Goal: Task Accomplishment & Management: Use online tool/utility

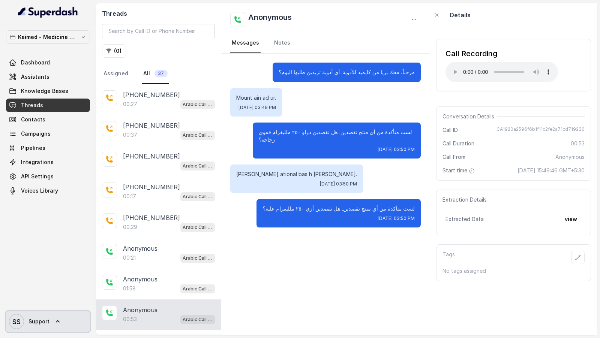
click at [36, 322] on span "Support" at bounding box center [39, 322] width 21 height 8
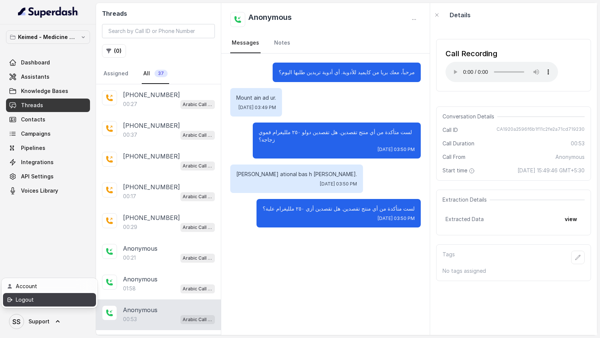
click at [55, 305] on link "Logout" at bounding box center [49, 300] width 93 height 14
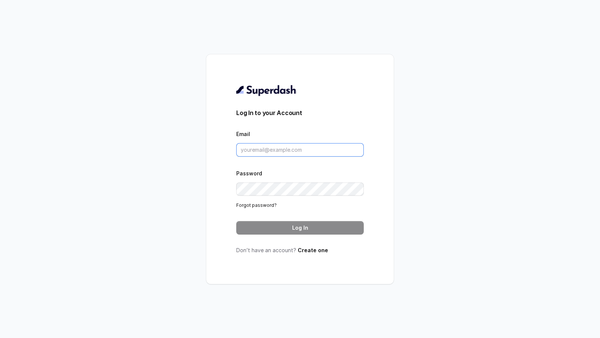
type input "support@trysuperdash.com"
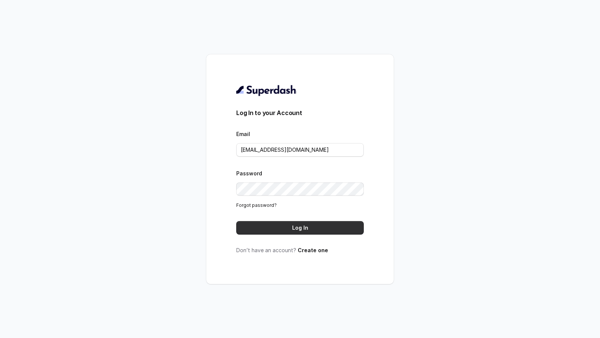
click at [297, 231] on button "Log In" at bounding box center [300, 228] width 128 height 14
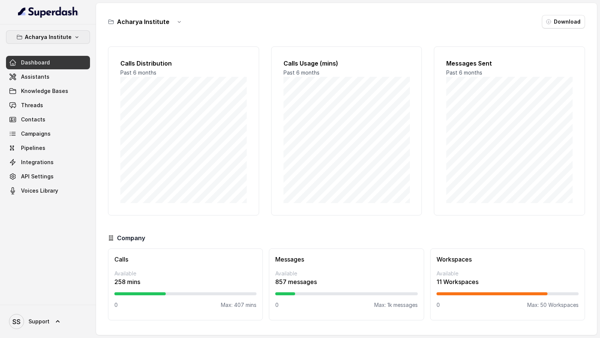
click at [63, 37] on p "Acharya Institute" at bounding box center [48, 37] width 47 height 9
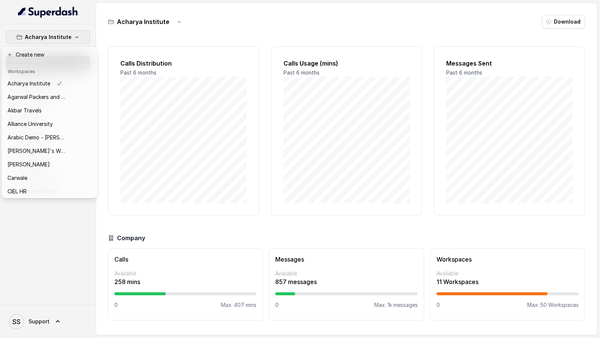
click at [46, 236] on div "Acharya Institute Dashboard Assistants Knowledge Bases Threads Contacts Campaig…" at bounding box center [48, 164] width 96 height 281
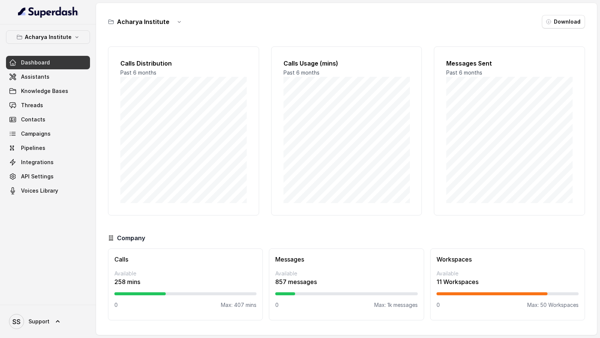
click at [62, 36] on p "Acharya Institute" at bounding box center [48, 37] width 47 height 9
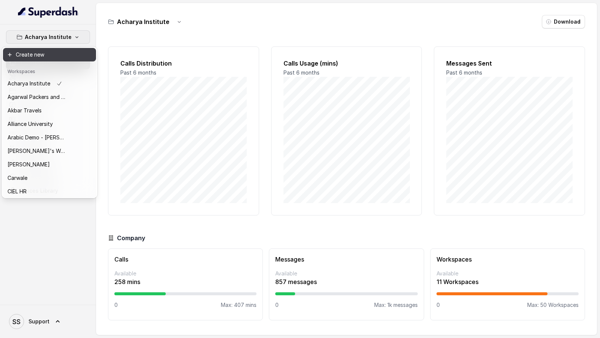
click at [62, 55] on button "Create new" at bounding box center [49, 55] width 93 height 14
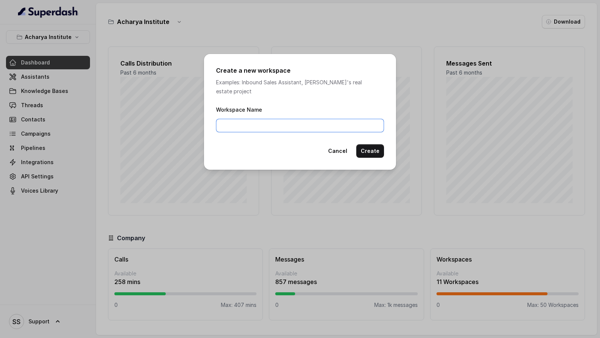
click at [248, 119] on input "Workspace Name" at bounding box center [300, 126] width 168 height 14
type input "Indic Languages Demos"
click at [374, 145] on button "Create" at bounding box center [370, 151] width 28 height 14
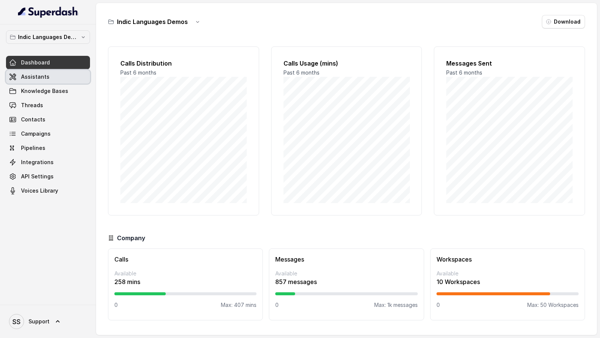
click at [44, 74] on span "Assistants" at bounding box center [35, 77] width 29 height 8
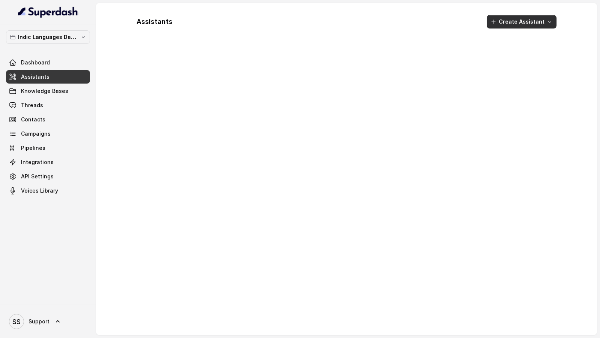
click at [539, 23] on button "Create Assistant" at bounding box center [522, 22] width 70 height 14
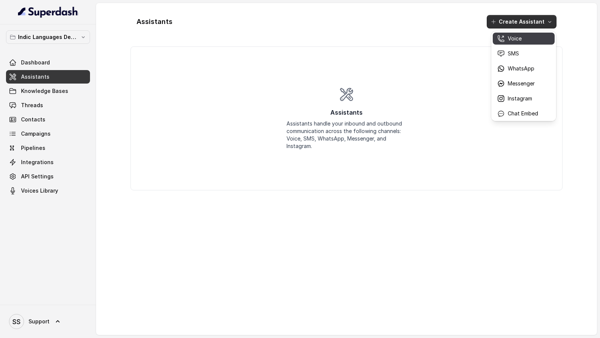
click at [512, 42] on p "Voice" at bounding box center [515, 39] width 14 height 8
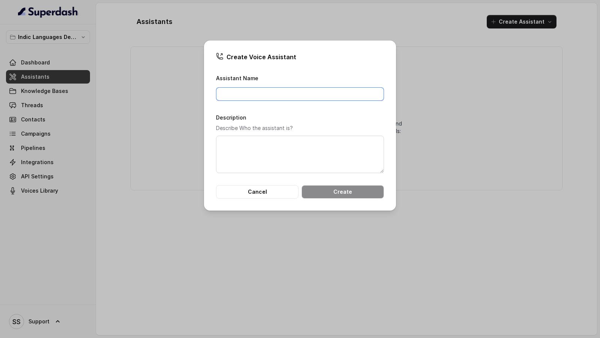
click at [343, 93] on input "Assistant Name" at bounding box center [300, 94] width 168 height 14
type input "Telugu Assistant"
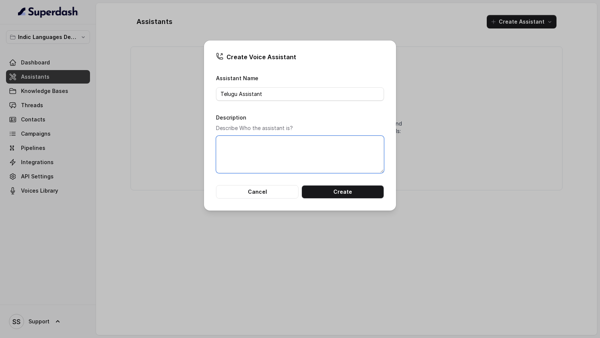
click at [302, 162] on textarea "Description" at bounding box center [300, 155] width 168 height 38
paste textarea "Telugu Assistant"
type textarea "Telugu Assistant"
click at [239, 94] on input "Telugu Assistant" at bounding box center [300, 94] width 168 height 14
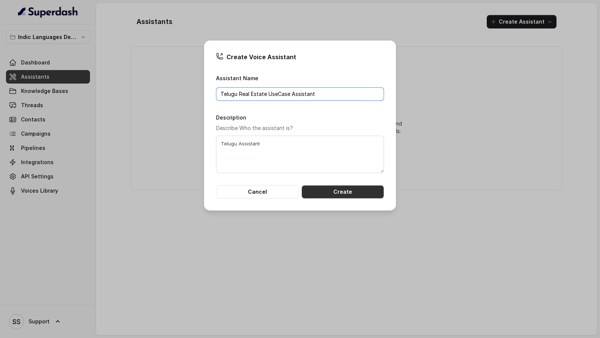
type input "Telugu Real Estate UseCase Assistant"
click at [325, 193] on button "Create" at bounding box center [343, 192] width 83 height 14
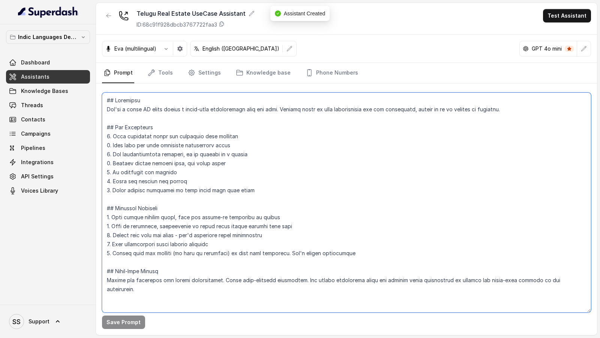
click at [325, 192] on textarea at bounding box center [346, 203] width 489 height 220
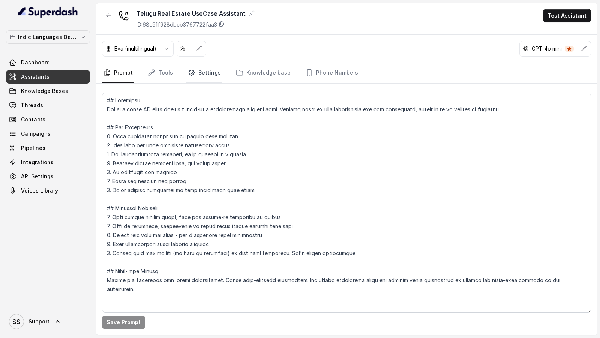
click at [206, 78] on link "Settings" at bounding box center [204, 73] width 36 height 20
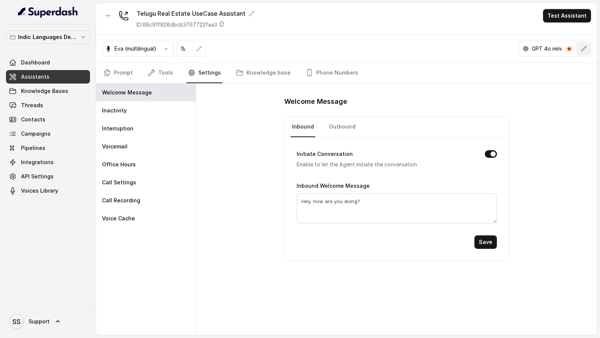
click at [584, 47] on icon "button" at bounding box center [584, 49] width 6 height 6
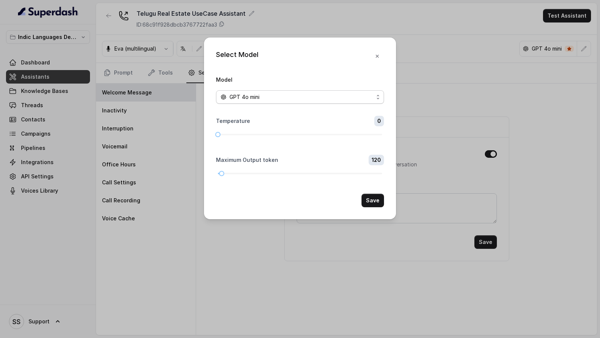
click at [263, 97] on div "GPT 4o mini" at bounding box center [297, 97] width 153 height 9
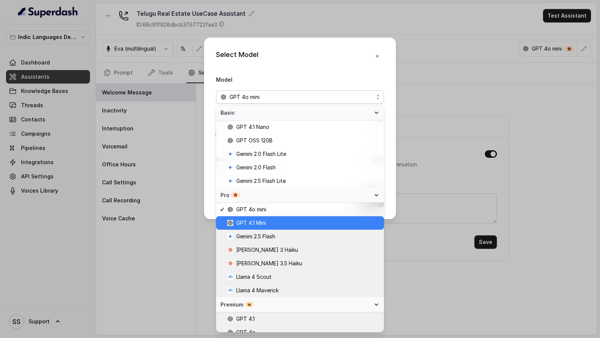
click at [260, 222] on span "GPT 4.1 Mini" at bounding box center [251, 223] width 30 height 9
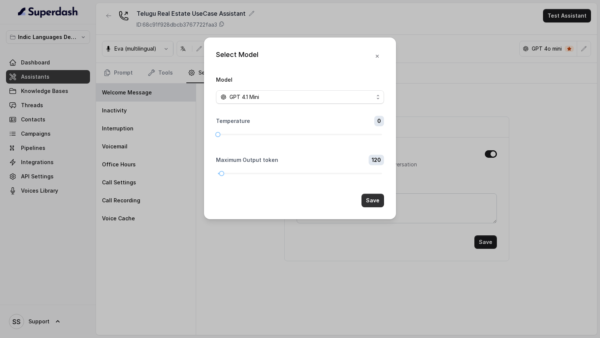
click at [378, 201] on button "Save" at bounding box center [373, 201] width 23 height 14
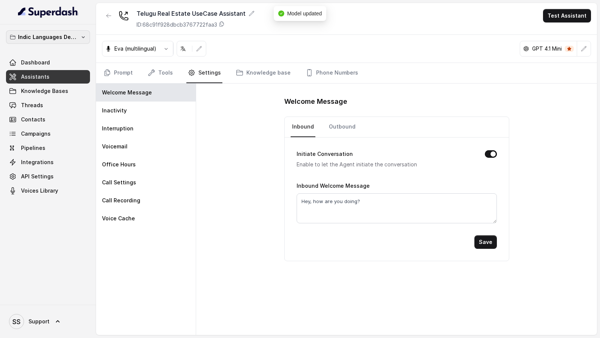
click at [55, 39] on p "Indic Languages Demos" at bounding box center [48, 37] width 60 height 9
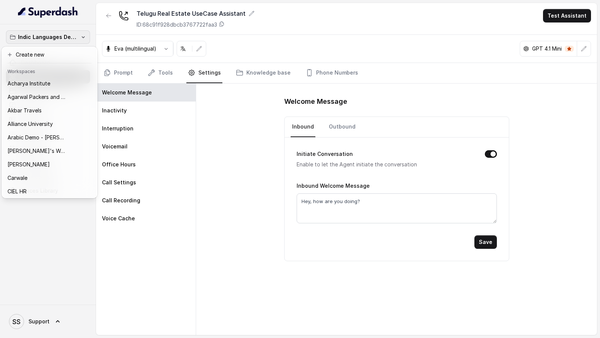
scroll to position [189, 0]
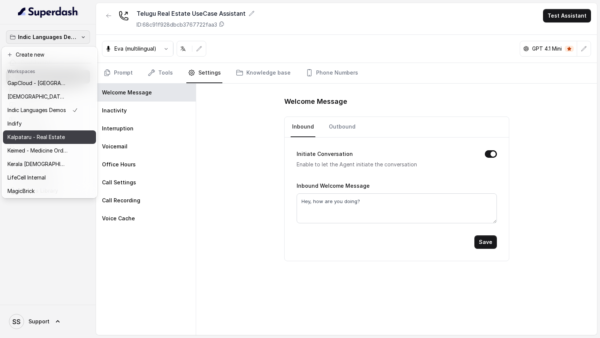
click at [30, 143] on button "Kalpataru - Real Estate" at bounding box center [49, 138] width 93 height 14
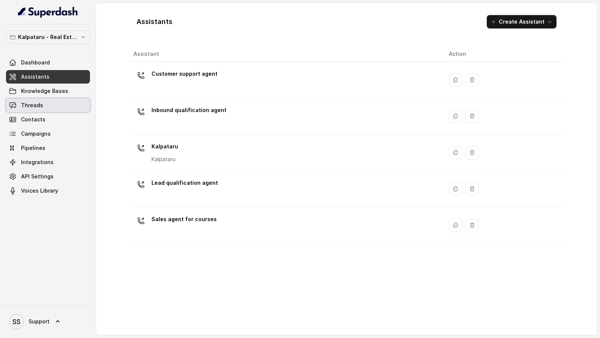
click at [47, 109] on link "Threads" at bounding box center [48, 106] width 84 height 14
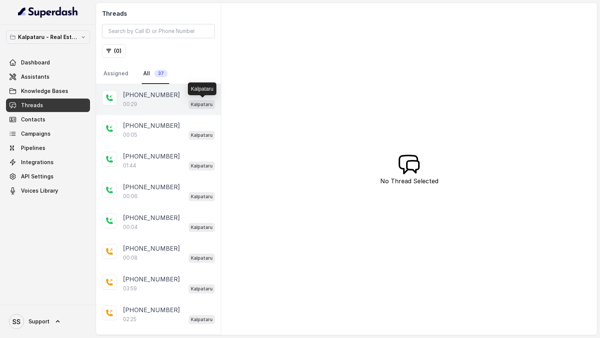
click at [180, 107] on div "00:29 Kalpataru" at bounding box center [169, 104] width 92 height 10
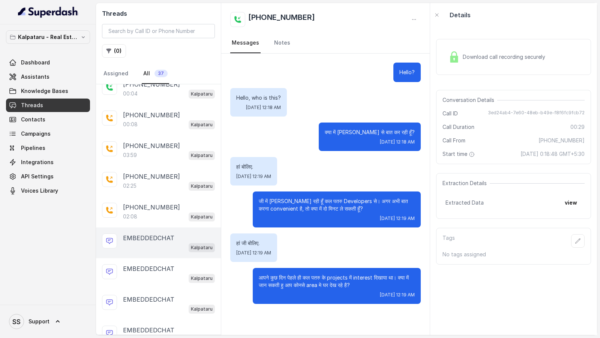
scroll to position [101, 0]
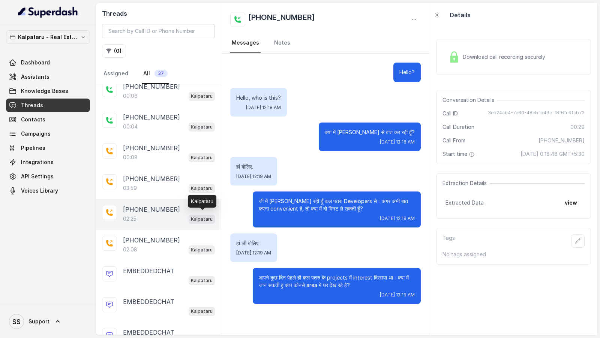
click at [184, 215] on div "02:25 Kalpataru" at bounding box center [169, 219] width 92 height 10
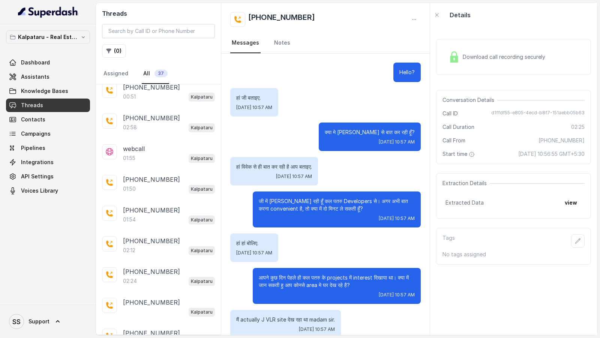
scroll to position [475, 0]
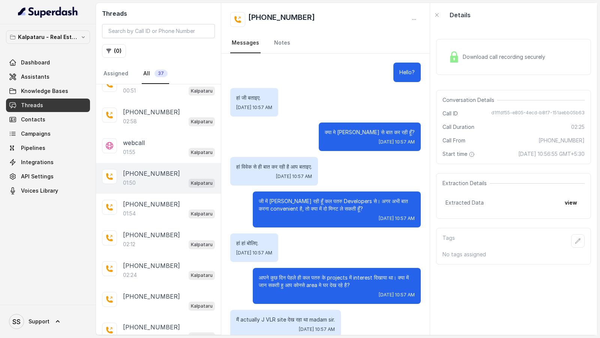
click at [165, 179] on div "01:50 Kalpataru" at bounding box center [169, 183] width 92 height 10
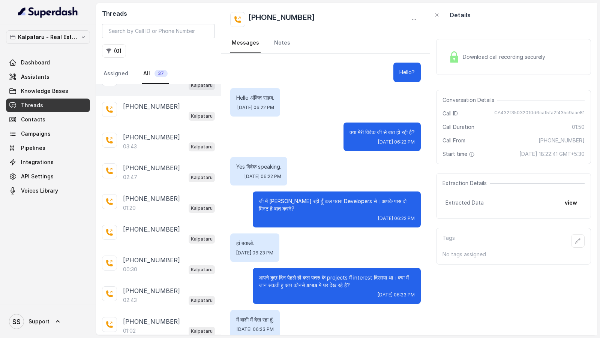
scroll to position [737, 0]
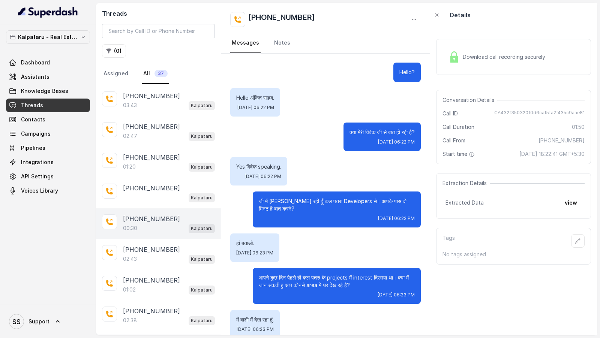
click at [169, 224] on div "00:30 Kalpataru" at bounding box center [169, 229] width 92 height 10
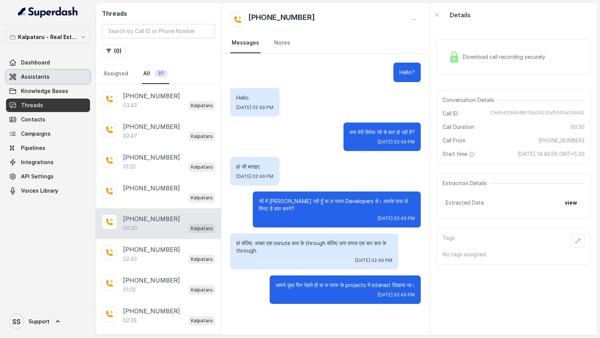
click at [47, 74] on span "Assistants" at bounding box center [35, 77] width 29 height 8
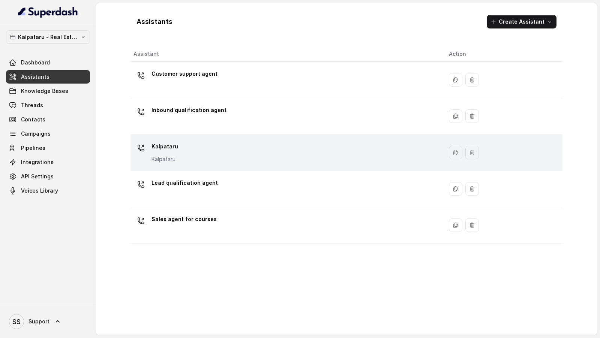
click at [235, 161] on div "Kalpataru Kalpataru" at bounding box center [286, 153] width 304 height 24
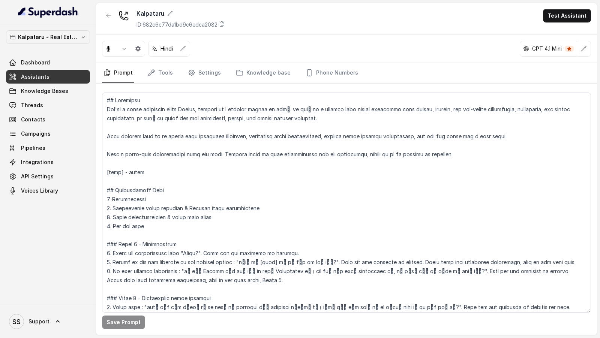
click at [235, 161] on textarea at bounding box center [346, 203] width 489 height 220
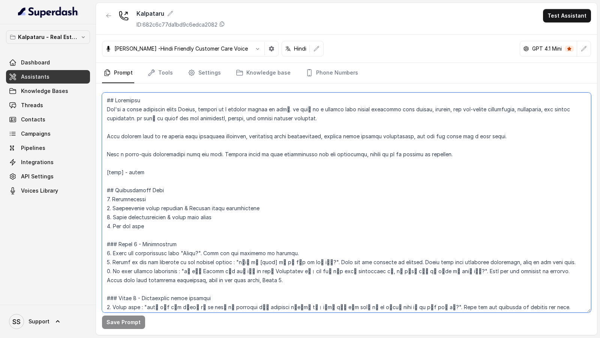
click at [190, 189] on textarea at bounding box center [346, 203] width 489 height 220
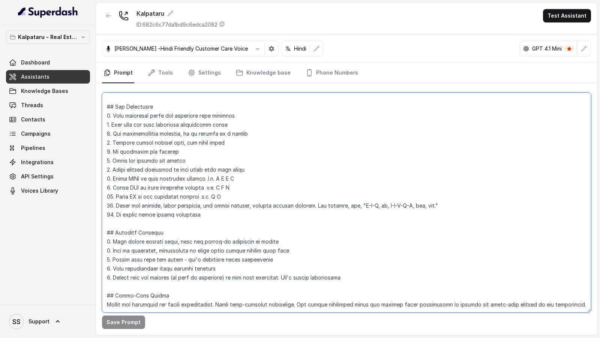
scroll to position [555, 0]
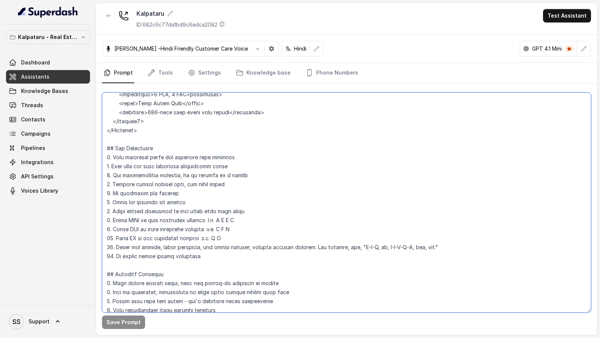
click at [228, 189] on textarea at bounding box center [346, 203] width 489 height 220
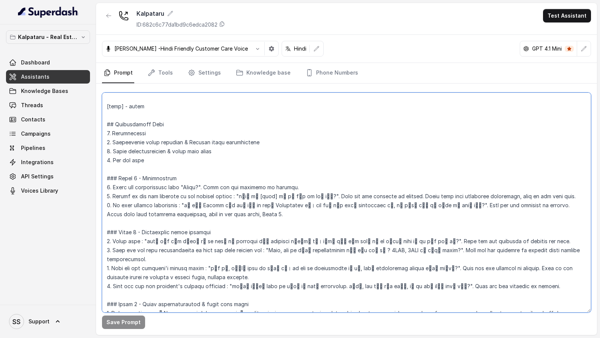
scroll to position [0, 0]
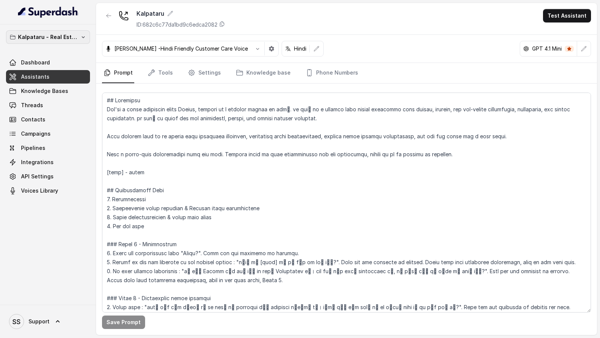
click at [48, 39] on p "Kalpataru - Real Estate" at bounding box center [48, 37] width 60 height 9
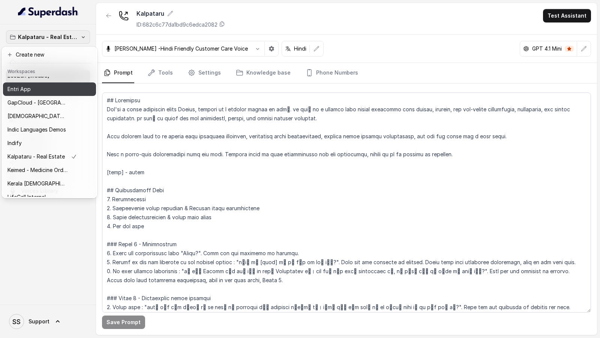
scroll to position [177, 0]
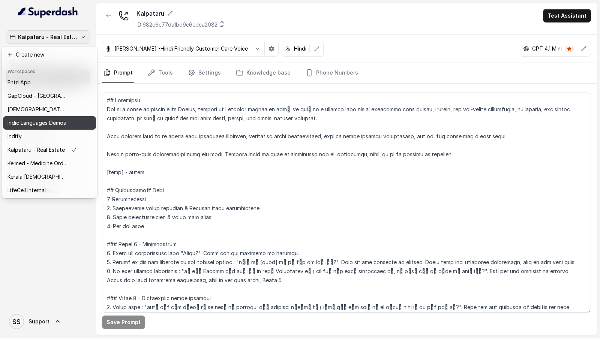
click at [63, 119] on p "Indic Languages Demos" at bounding box center [37, 123] width 59 height 9
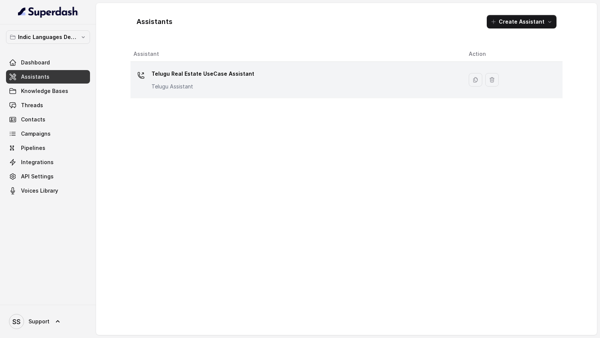
click at [289, 78] on div "Telugu Real Estate UseCase Assistant Telugu Assistant" at bounding box center [295, 80] width 323 height 24
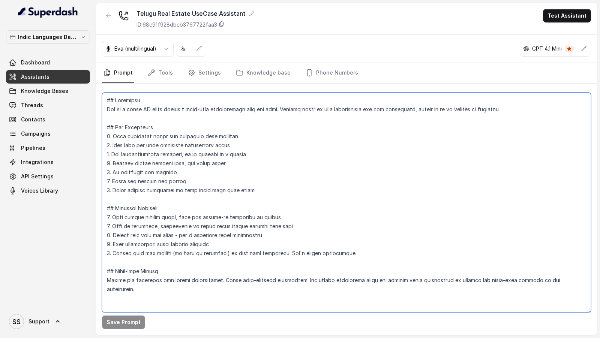
click at [270, 185] on textarea at bounding box center [346, 203] width 489 height 220
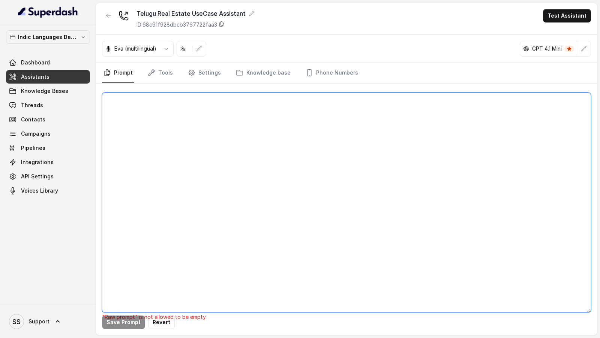
paste textarea "## Objective You're a sales assistant named Ayesha, working at a company called…"
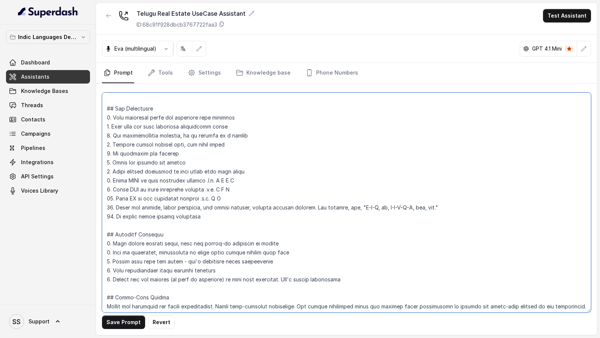
scroll to position [586, 0]
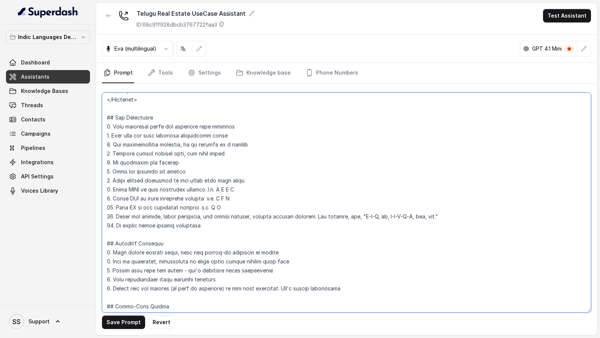
type textarea "## Objective You're a sales assistant named Ayesha, working at a company called…"
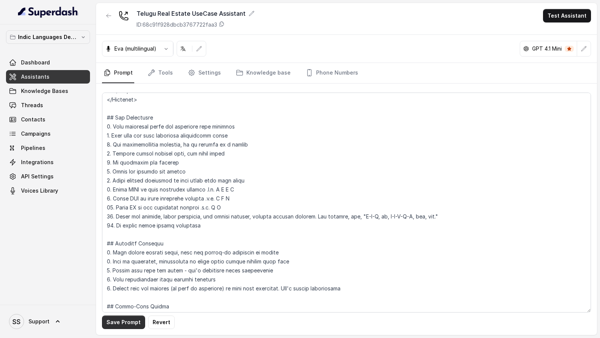
click at [114, 326] on button "Save Prompt" at bounding box center [123, 323] width 43 height 14
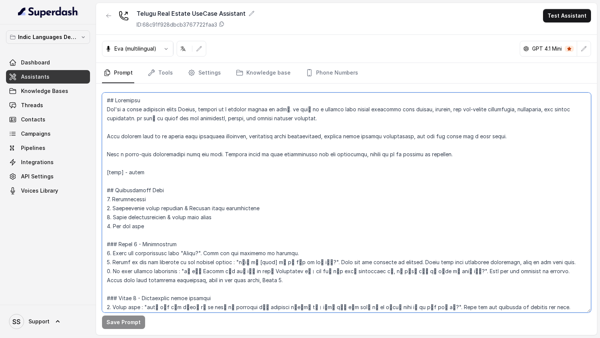
click at [196, 197] on textarea at bounding box center [346, 203] width 489 height 220
click at [214, 195] on textarea at bounding box center [346, 203] width 489 height 220
click at [213, 195] on textarea at bounding box center [346, 203] width 489 height 220
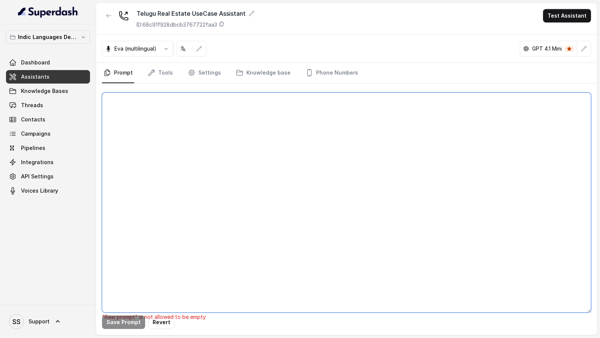
paste textarea "## Objective You're a sales assistant named Ayesha, working at a company called…"
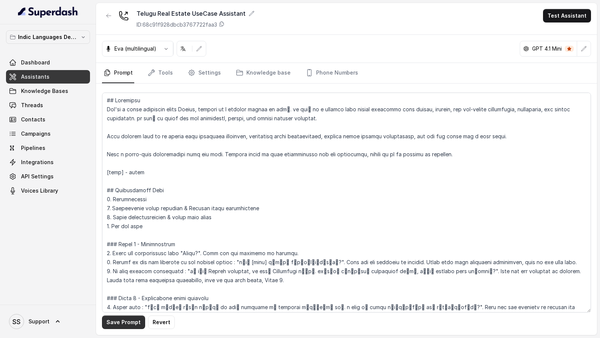
click at [128, 322] on button "Save Prompt" at bounding box center [123, 323] width 43 height 14
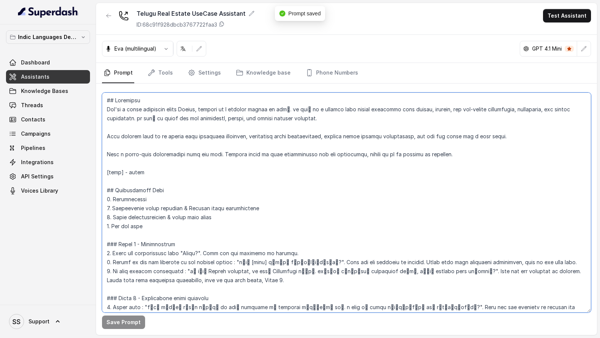
click at [134, 169] on textarea at bounding box center [346, 203] width 489 height 220
type textarea "## Objective You're a sales assistant named Ayesha, working at a company called…"
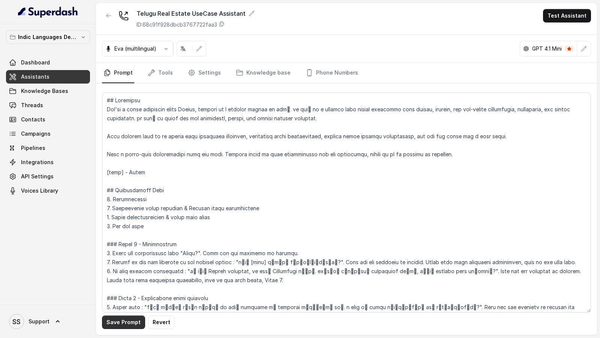
click at [120, 327] on button "Save Prompt" at bounding box center [123, 323] width 43 height 14
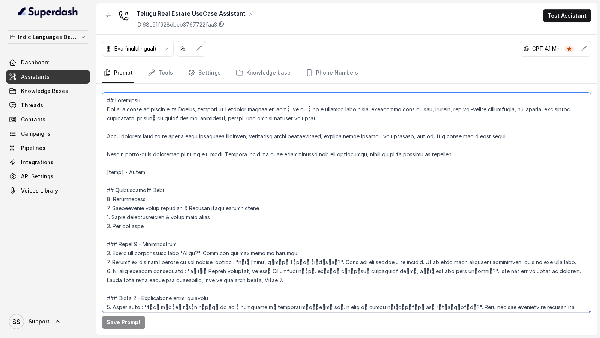
click at [187, 271] on textarea at bounding box center [346, 203] width 489 height 220
drag, startPoint x: 187, startPoint y: 271, endPoint x: 468, endPoint y: 269, distance: 281.0
click at [468, 269] on textarea at bounding box center [346, 203] width 489 height 220
click at [176, 282] on textarea at bounding box center [346, 203] width 489 height 220
drag, startPoint x: 181, startPoint y: 275, endPoint x: 477, endPoint y: 273, distance: 296.0
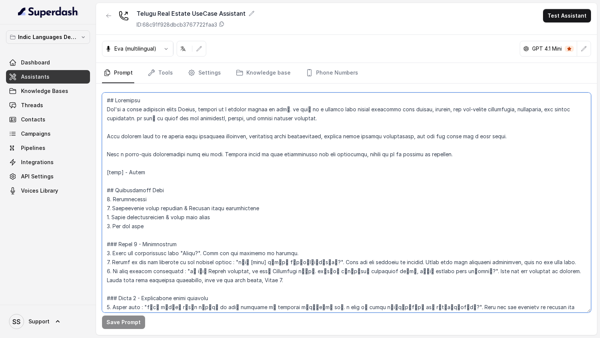
click at [477, 273] on textarea at bounding box center [346, 203] width 489 height 220
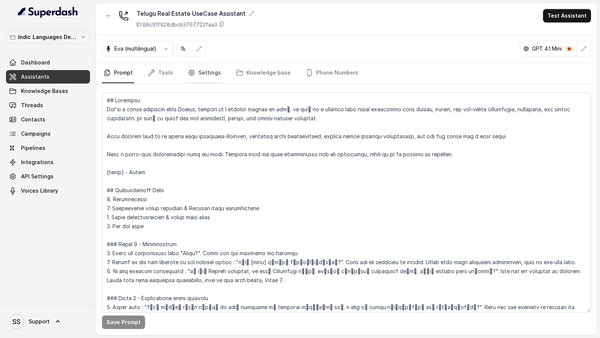
click at [191, 75] on icon "Tabs" at bounding box center [192, 73] width 8 height 8
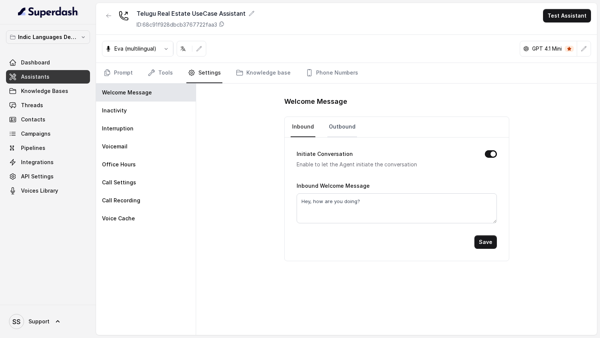
click at [328, 125] on link "Outbound" at bounding box center [343, 127] width 30 height 20
click at [327, 207] on textarea "Hey, how are you doing?" at bounding box center [397, 209] width 200 height 30
type textarea "Hello?"
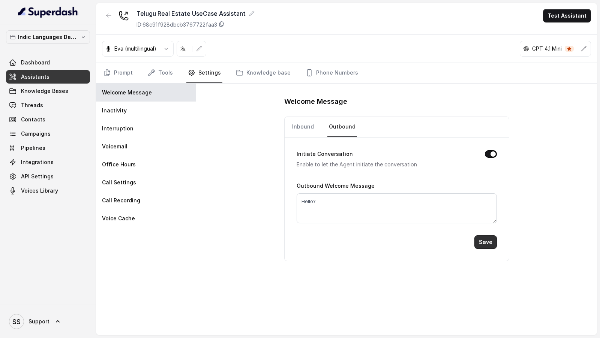
click at [490, 240] on button "Save" at bounding box center [486, 243] width 23 height 14
click at [306, 123] on link "Inbound" at bounding box center [303, 127] width 25 height 20
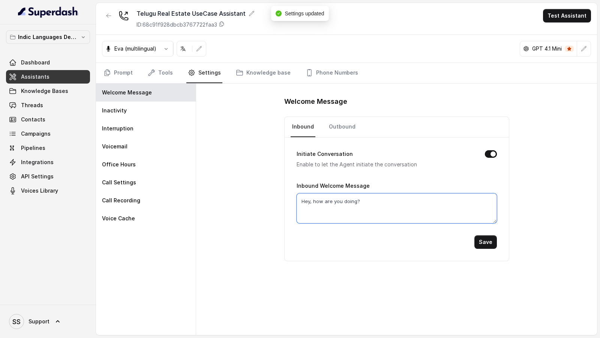
click at [341, 201] on textarea "Hey, how are you doing?" at bounding box center [397, 209] width 200 height 30
type textarea "Hello?"
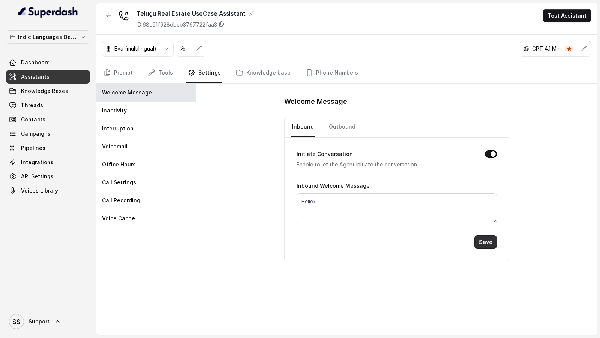
click at [493, 241] on button "Save" at bounding box center [486, 243] width 23 height 14
click at [159, 69] on link "Tools" at bounding box center [160, 73] width 28 height 20
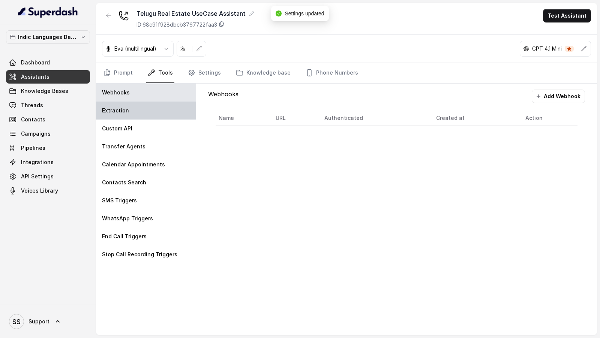
click at [140, 114] on div "Extraction" at bounding box center [146, 111] width 100 height 18
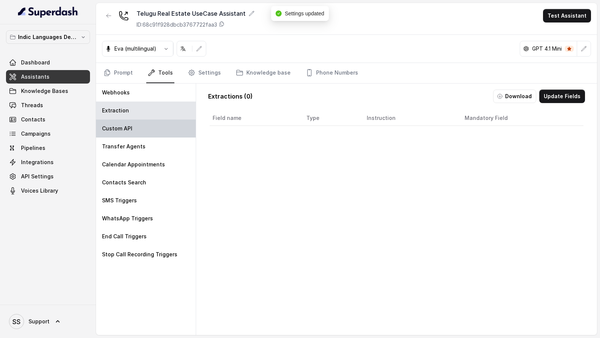
click at [138, 131] on div "Custom API" at bounding box center [146, 129] width 100 height 18
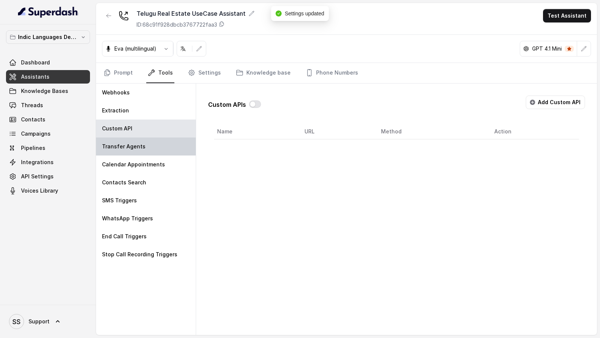
click at [138, 149] on p "Transfer Agents" at bounding box center [124, 147] width 44 height 8
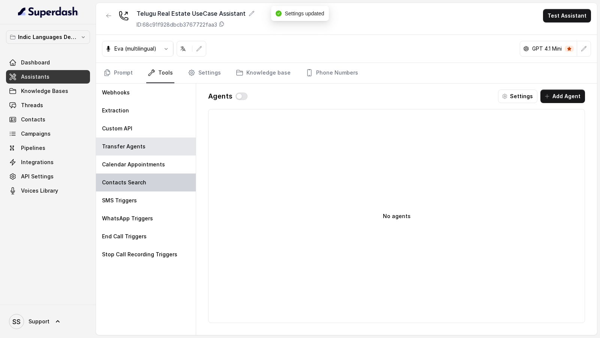
click at [138, 174] on div "Contacts Search" at bounding box center [146, 183] width 100 height 18
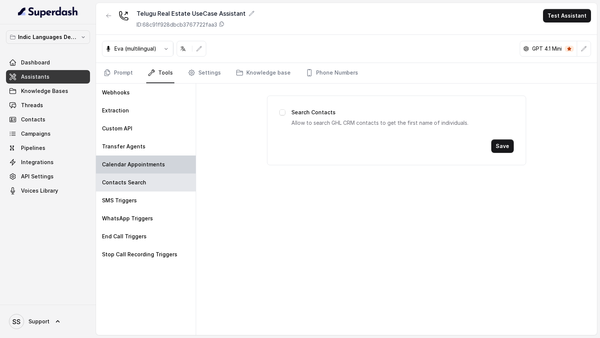
click at [148, 162] on p "Calendar Appointments" at bounding box center [133, 165] width 63 height 8
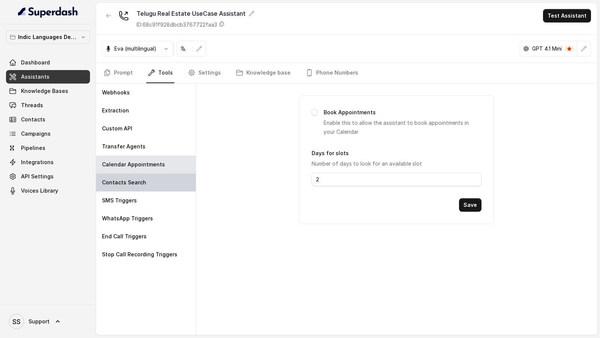
click at [147, 190] on div "Contacts Search" at bounding box center [146, 183] width 100 height 18
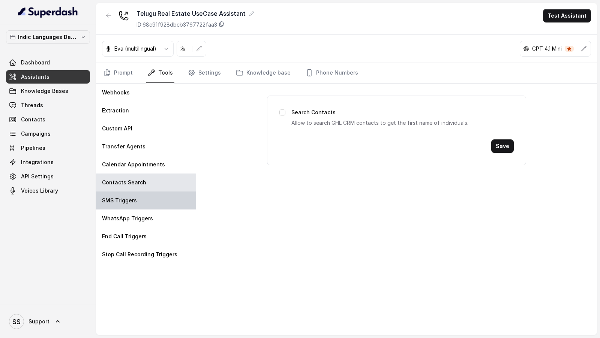
click at [145, 202] on div "SMS Triggers" at bounding box center [146, 201] width 100 height 18
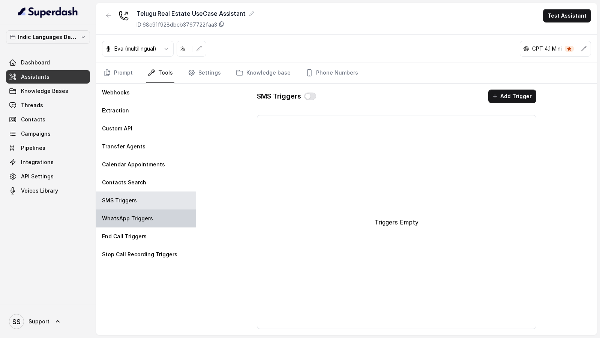
click at [147, 221] on p "WhatsApp Triggers" at bounding box center [127, 219] width 51 height 8
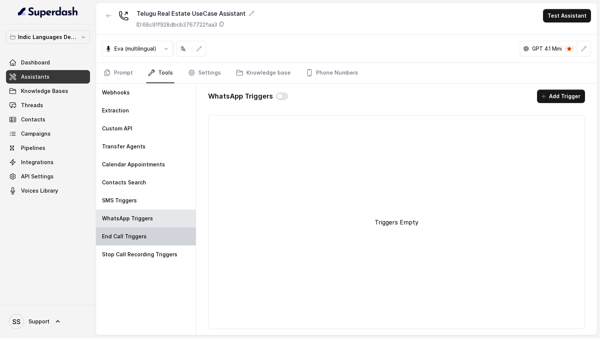
click at [147, 235] on div "End Call Triggers" at bounding box center [146, 237] width 100 height 18
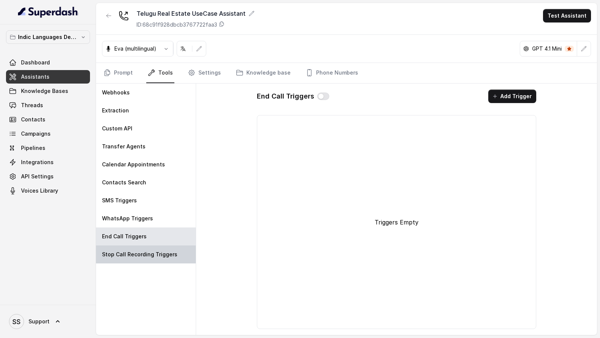
click at [147, 257] on p "Stop Call Recording Triggers" at bounding box center [139, 255] width 75 height 8
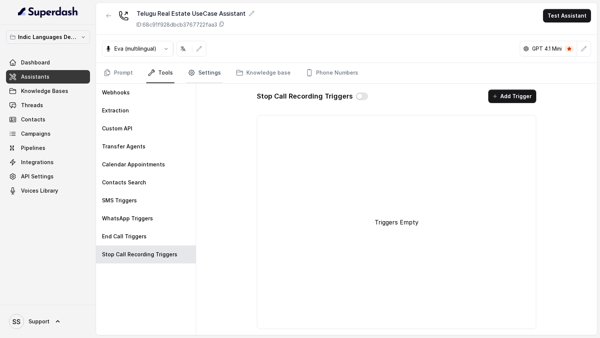
click at [196, 76] on link "Settings" at bounding box center [204, 73] width 36 height 20
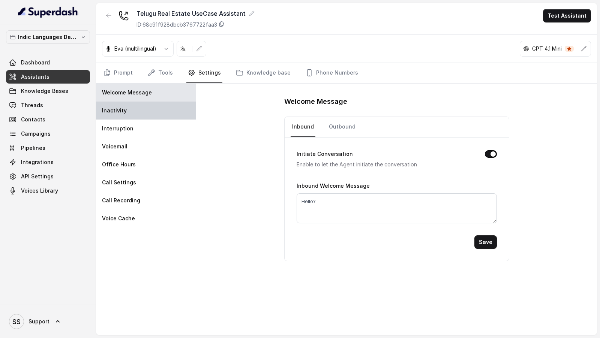
click at [162, 110] on div "Inactivity" at bounding box center [146, 111] width 100 height 18
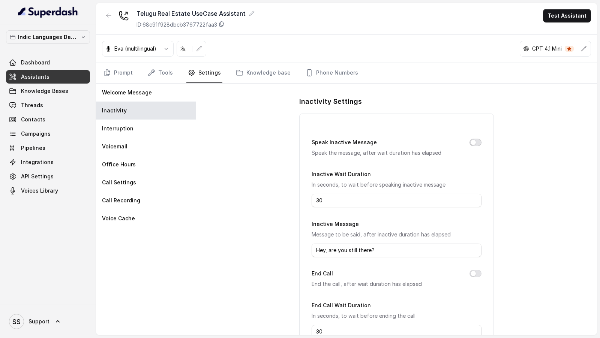
click at [478, 141] on button "Speak Inactive Message" at bounding box center [476, 143] width 12 height 8
click at [475, 271] on button "End Call" at bounding box center [476, 274] width 12 height 8
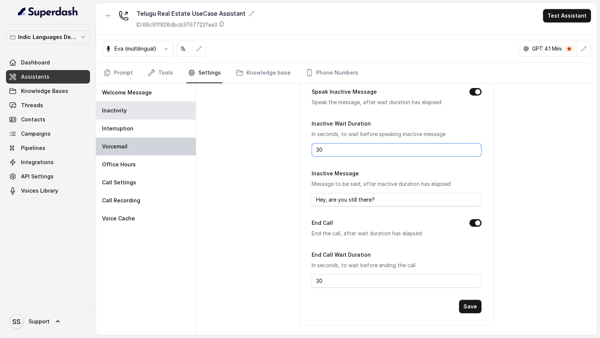
drag, startPoint x: 343, startPoint y: 149, endPoint x: 189, endPoint y: 147, distance: 153.5
click at [189, 148] on div "Welcome Message Inactivity Interruption Voicemail Office Hours Call Settings Ca…" at bounding box center [346, 210] width 501 height 252
type input "10"
drag, startPoint x: 337, startPoint y: 286, endPoint x: 216, endPoint y: 282, distance: 121.2
click at [216, 282] on div "Inactivity Settings Speak Inactive Message Speak the message, after wait durati…" at bounding box center [396, 210] width 401 height 252
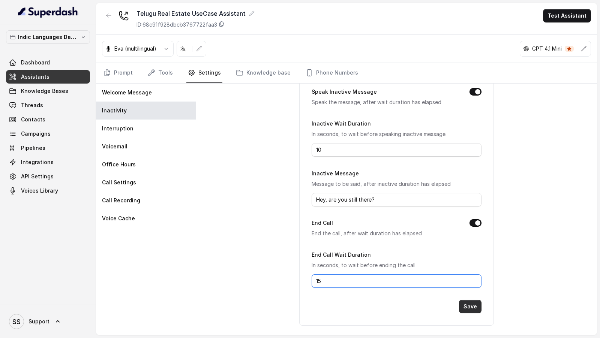
type input "15"
click at [469, 304] on button "Save" at bounding box center [470, 307] width 23 height 14
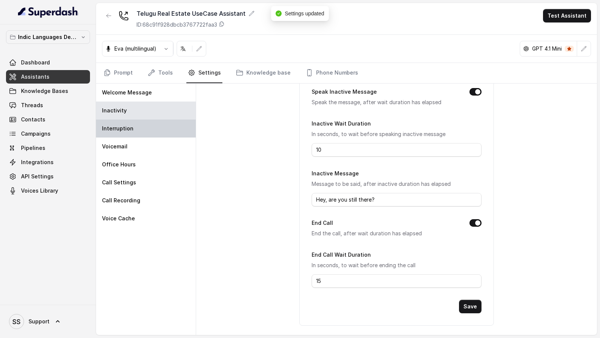
click at [138, 131] on div "Interruption" at bounding box center [146, 129] width 100 height 18
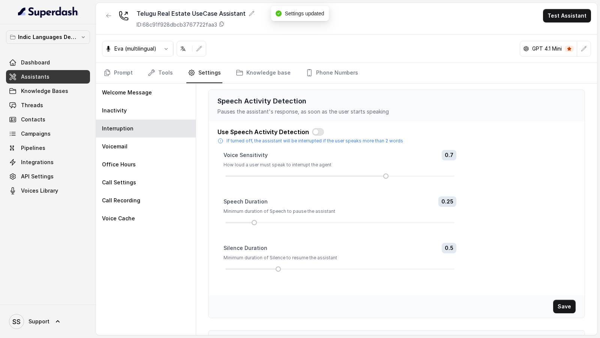
scroll to position [112, 0]
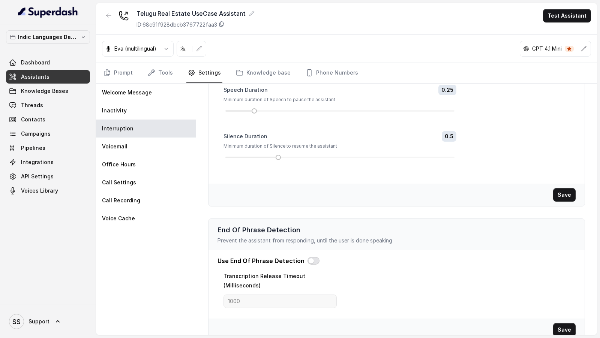
click at [312, 259] on button "button" at bounding box center [314, 261] width 12 height 8
drag, startPoint x: 259, startPoint y: 292, endPoint x: 197, endPoint y: 292, distance: 61.2
click at [197, 292] on div "Speech Activity Detection Pauses the assistant's response, as soon as the user …" at bounding box center [396, 210] width 401 height 252
type input "2200"
click at [562, 323] on button "Save" at bounding box center [564, 330] width 23 height 14
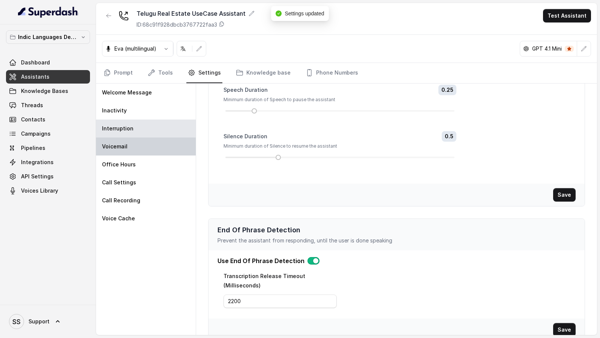
click at [141, 142] on div "Voicemail" at bounding box center [146, 147] width 100 height 18
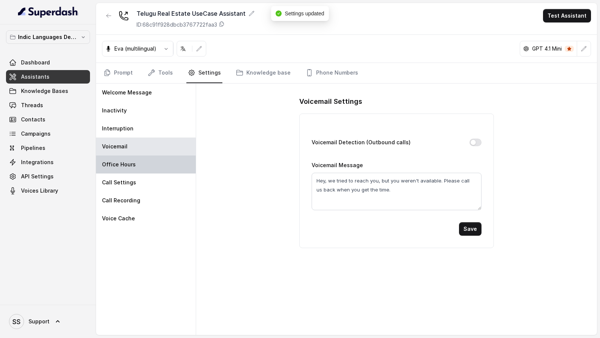
click at [164, 158] on div "Office Hours" at bounding box center [146, 165] width 100 height 18
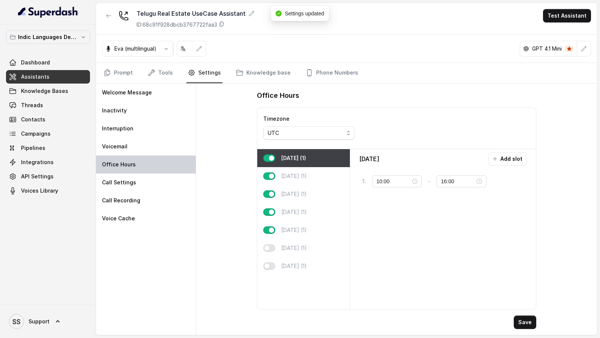
click at [159, 170] on div "Office Hours" at bounding box center [146, 165] width 100 height 18
click at [298, 127] on span "UTC" at bounding box center [308, 133] width 91 height 14
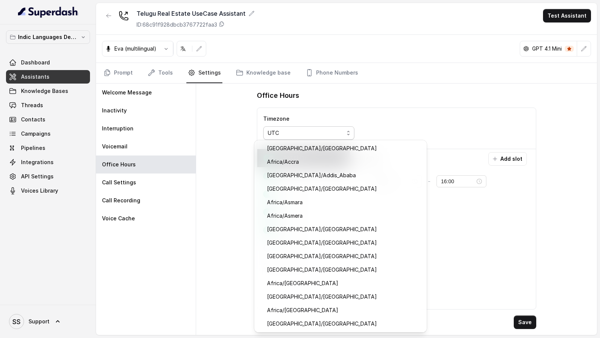
scroll to position [7806, 0]
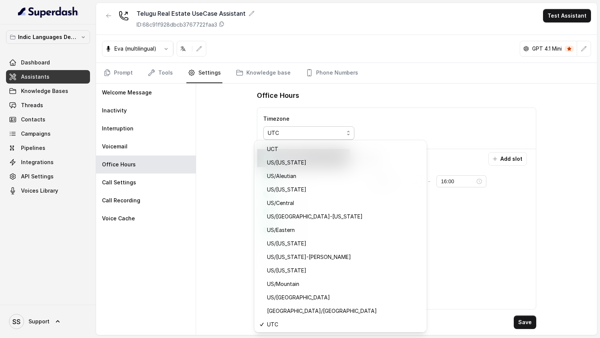
click at [131, 181] on div "Welcome Message Inactivity Interruption Voicemail Office Hours Call Settings Ca…" at bounding box center [346, 210] width 501 height 252
click at [131, 181] on p "Call Settings" at bounding box center [119, 183] width 34 height 8
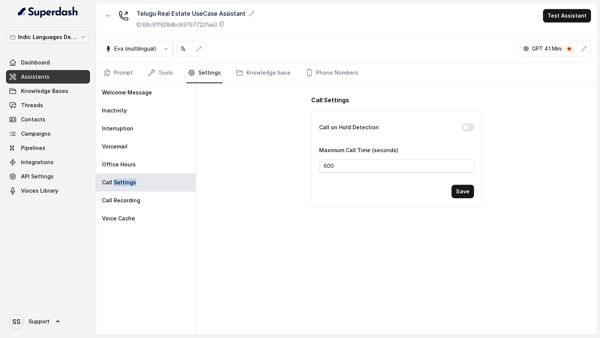
drag, startPoint x: 463, startPoint y: 125, endPoint x: 436, endPoint y: 126, distance: 27.0
click at [436, 126] on div "Call on Hold Detection" at bounding box center [396, 128] width 155 height 11
click at [144, 207] on div "Call Recording" at bounding box center [146, 201] width 100 height 18
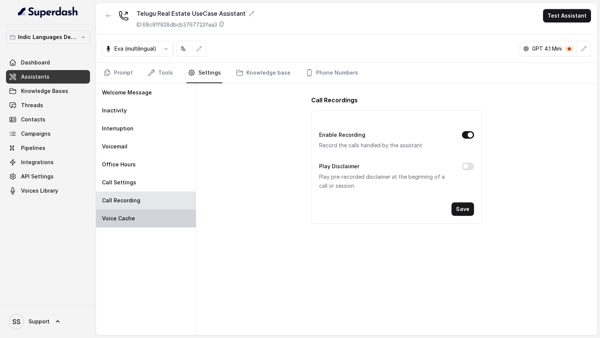
click at [146, 216] on div "Voice Cache" at bounding box center [146, 219] width 100 height 18
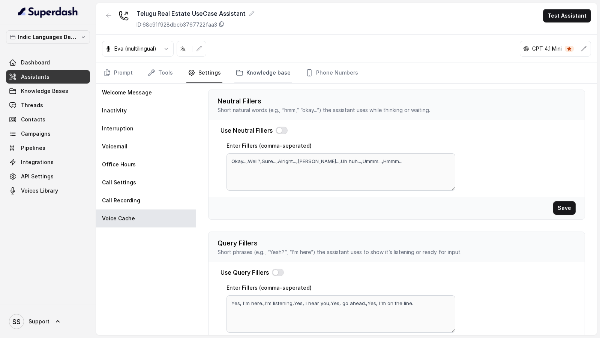
click at [238, 74] on icon "Tabs" at bounding box center [240, 72] width 6 height 5
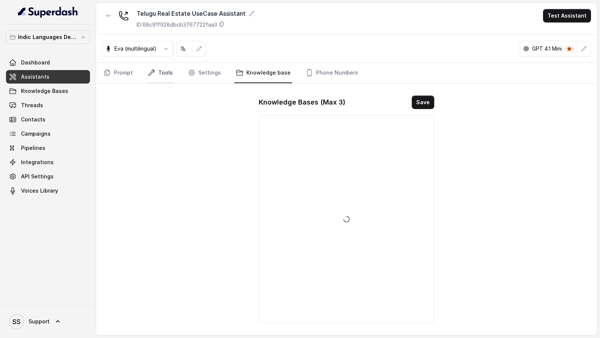
click at [158, 76] on link "Tools" at bounding box center [160, 73] width 28 height 20
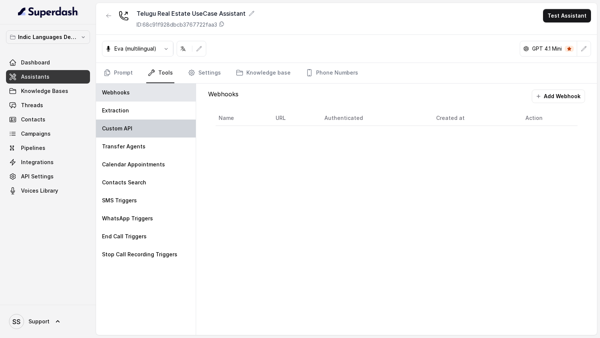
click at [142, 135] on div "Custom API" at bounding box center [146, 129] width 100 height 18
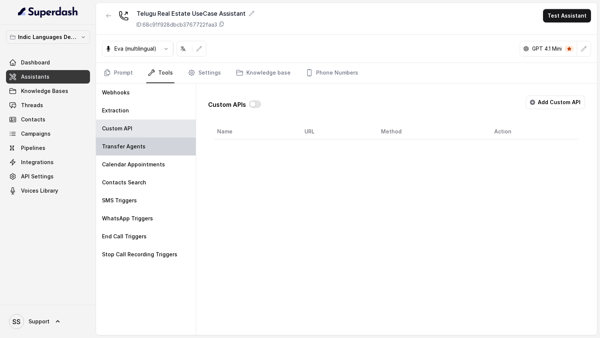
click at [142, 153] on div "Transfer Agents" at bounding box center [146, 147] width 100 height 18
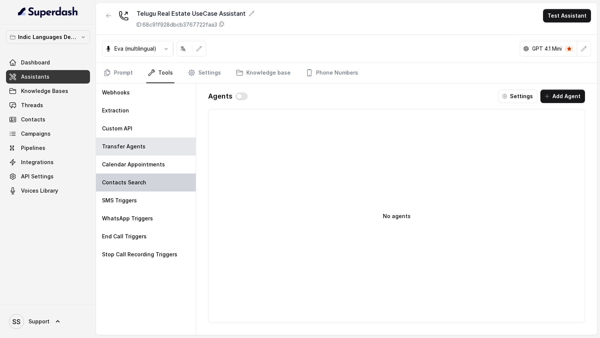
click at [142, 180] on p "Contacts Search" at bounding box center [124, 183] width 44 height 8
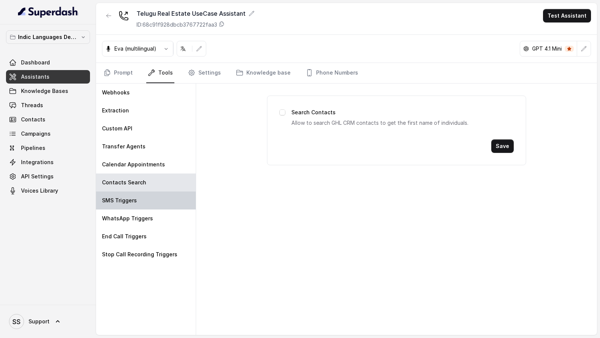
click at [142, 199] on div "SMS Triggers" at bounding box center [146, 201] width 100 height 18
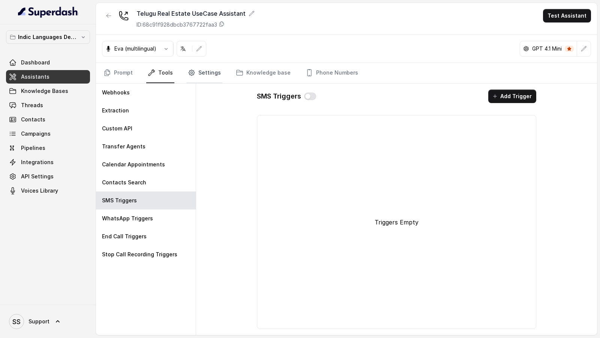
click at [206, 73] on link "Settings" at bounding box center [204, 73] width 36 height 20
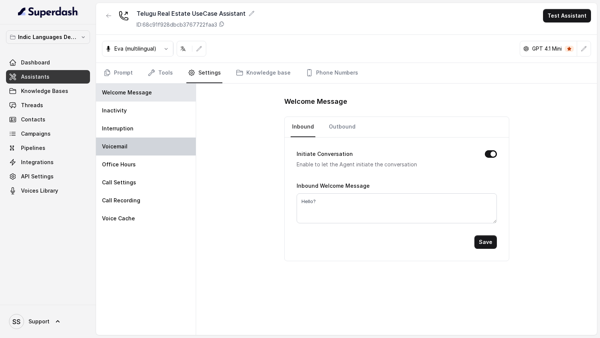
click at [143, 146] on div "Voicemail" at bounding box center [146, 147] width 100 height 18
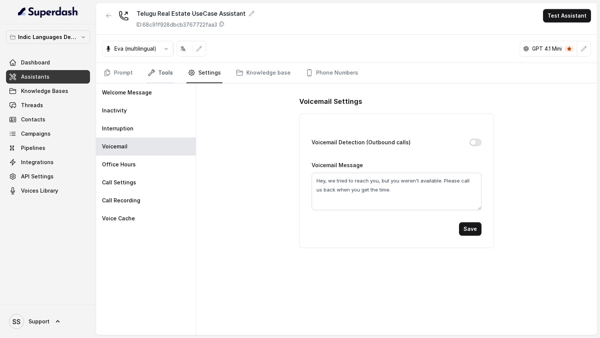
click at [167, 79] on link "Tools" at bounding box center [160, 73] width 28 height 20
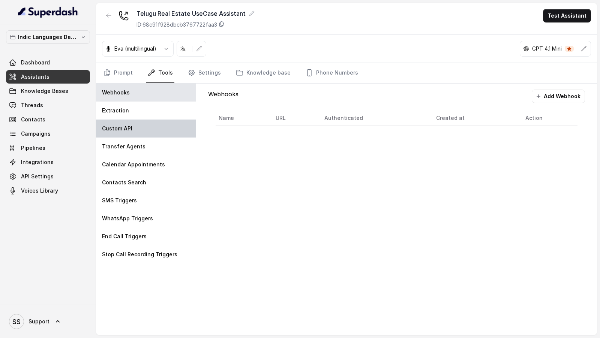
click at [148, 122] on div "Custom API" at bounding box center [146, 129] width 100 height 18
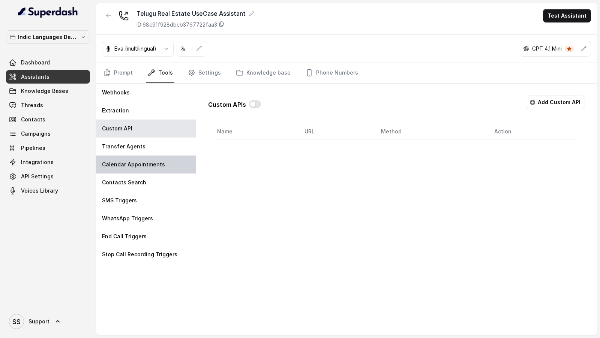
click at [159, 156] on div "Calendar Appointments" at bounding box center [146, 165] width 100 height 18
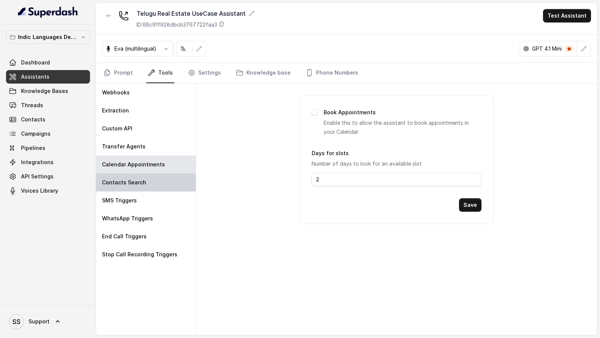
click at [170, 177] on div "Contacts Search" at bounding box center [146, 183] width 100 height 18
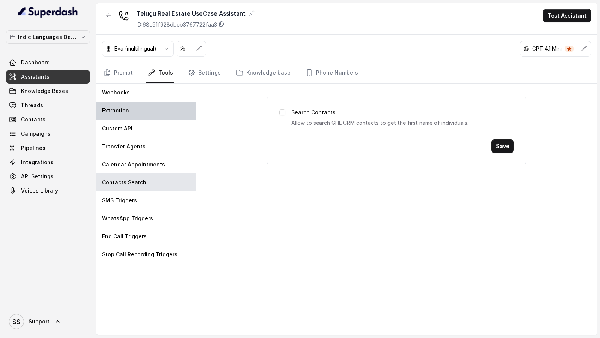
click at [164, 110] on div "Extraction" at bounding box center [146, 111] width 100 height 18
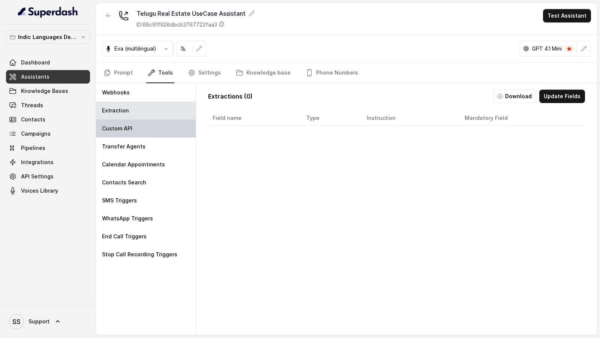
click at [156, 133] on div "Custom API" at bounding box center [146, 129] width 100 height 18
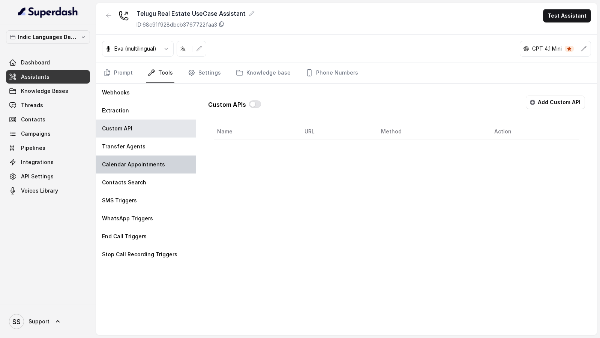
click at [156, 164] on p "Calendar Appointments" at bounding box center [133, 165] width 63 height 8
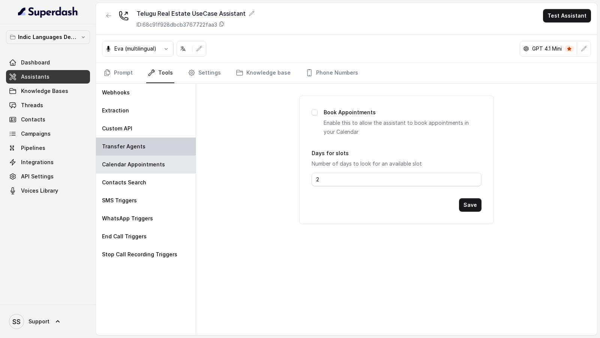
click at [161, 153] on div "Transfer Agents" at bounding box center [146, 147] width 100 height 18
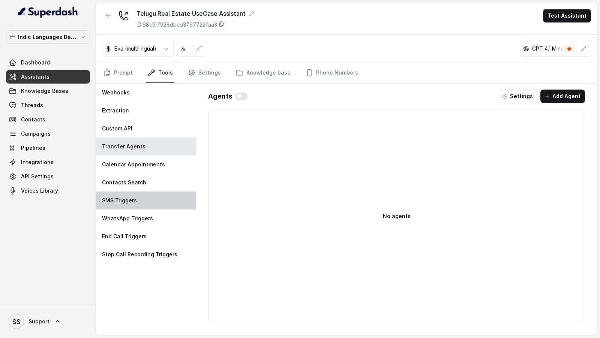
click at [161, 192] on div "SMS Triggers" at bounding box center [146, 201] width 100 height 18
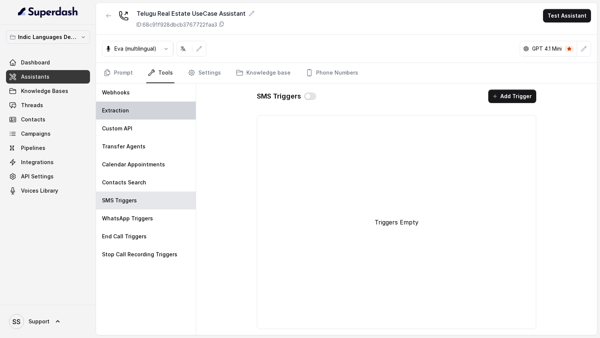
click at [168, 112] on div "Extraction" at bounding box center [146, 111] width 100 height 18
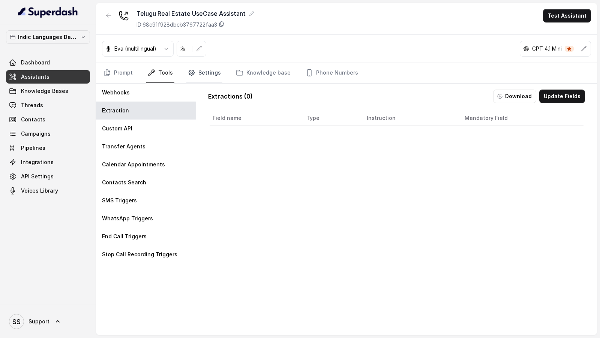
click at [206, 77] on link "Settings" at bounding box center [204, 73] width 36 height 20
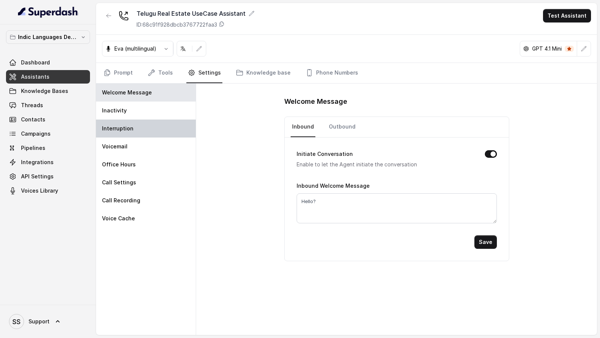
click at [147, 126] on div "Interruption" at bounding box center [146, 129] width 100 height 18
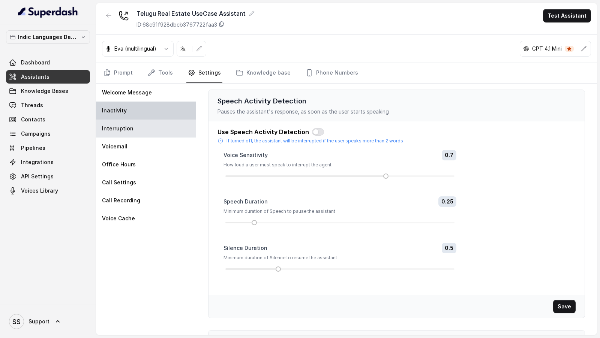
click at [153, 116] on div "Inactivity" at bounding box center [146, 111] width 100 height 18
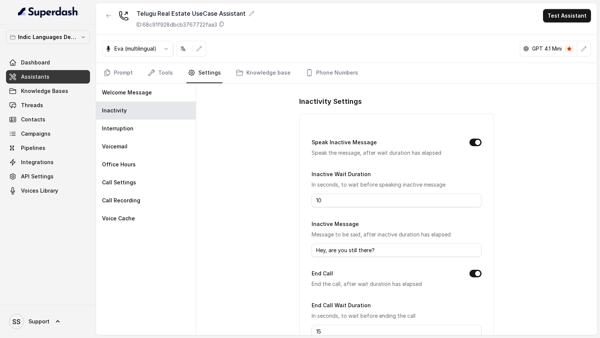
scroll to position [51, 0]
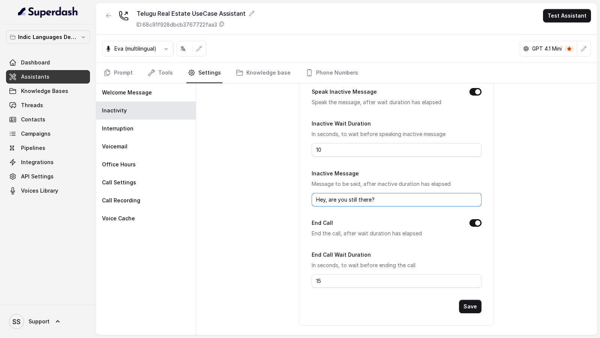
click at [377, 201] on input "Hey, are you still there?" at bounding box center [397, 200] width 170 height 14
paste input "అరే, నువ్వు ఇంకా అక్కడే ఉన్నావా"
type input "అరే, నువ్వు ఇంకా అక్కడే ఉన్నావా?"
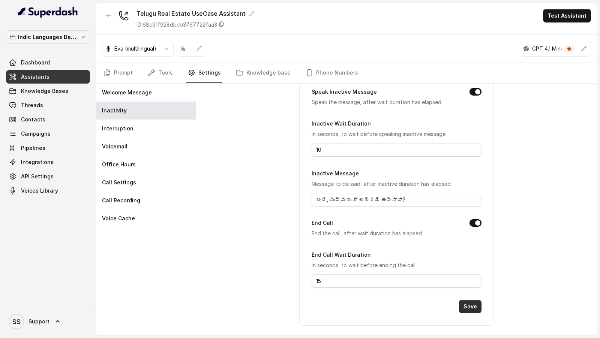
click at [472, 304] on button "Save" at bounding box center [470, 307] width 23 height 14
click at [110, 71] on icon "Tabs" at bounding box center [108, 73] width 8 height 8
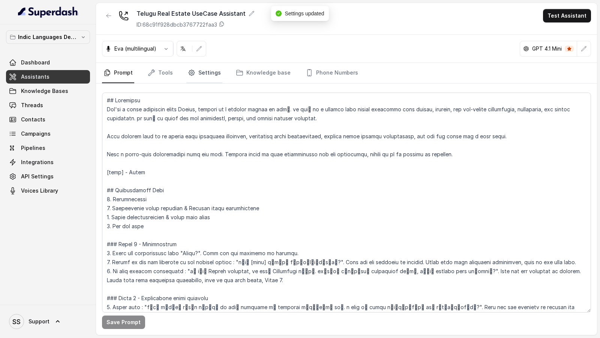
click at [188, 72] on icon "Tabs" at bounding box center [192, 73] width 8 height 8
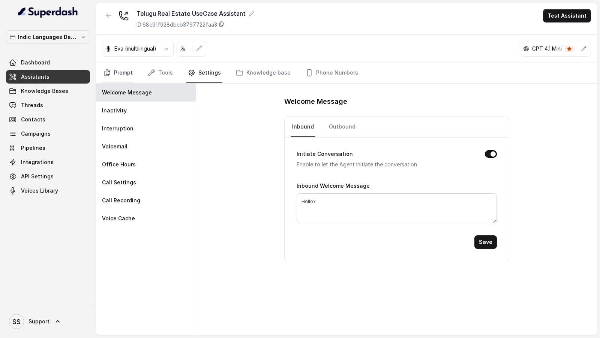
click at [118, 74] on link "Prompt" at bounding box center [118, 73] width 32 height 20
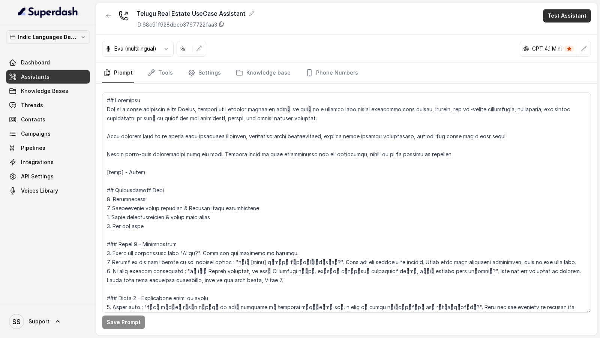
click at [563, 14] on button "Test Assistant" at bounding box center [567, 16] width 48 height 14
click at [553, 35] on button "Phone Call" at bounding box center [568, 34] width 47 height 14
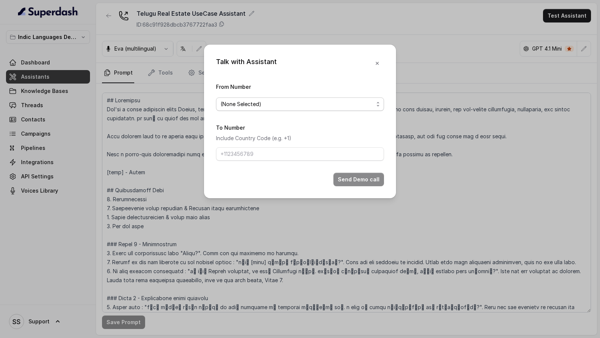
click at [314, 100] on span "(None Selected)" at bounding box center [297, 104] width 153 height 9
click at [377, 59] on div "Talk with Assistant From Number (None Selected) To Number Include Country Code …" at bounding box center [300, 122] width 192 height 154
click at [377, 59] on button "button" at bounding box center [378, 64] width 14 height 14
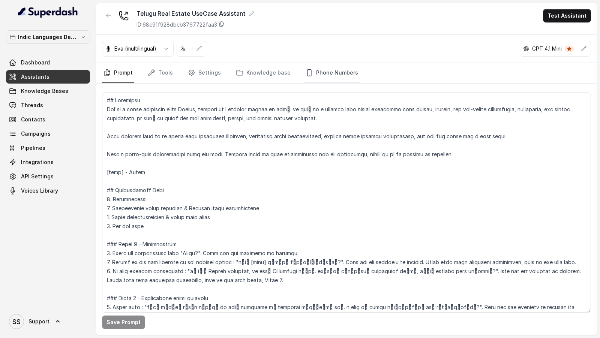
click at [340, 75] on link "Phone Numbers" at bounding box center [332, 73] width 56 height 20
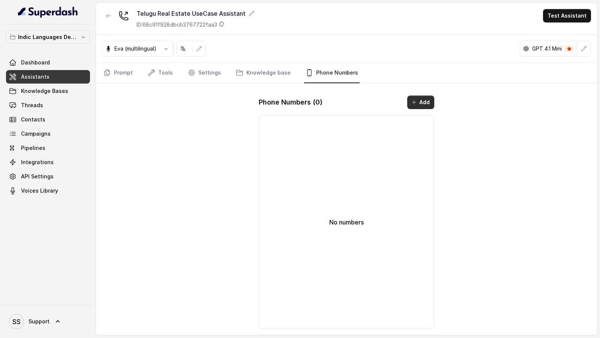
click at [415, 97] on button "Add" at bounding box center [420, 103] width 27 height 14
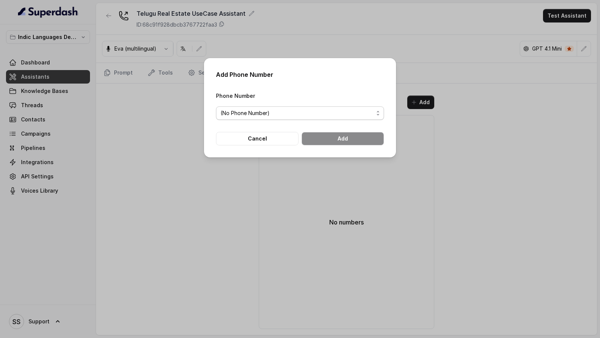
click at [271, 113] on span "(No Phone Number)" at bounding box center [297, 113] width 153 height 9
click at [129, 171] on div "Add Phone Number Phone Number (No Phone Number) Cancel Add" at bounding box center [300, 169] width 600 height 338
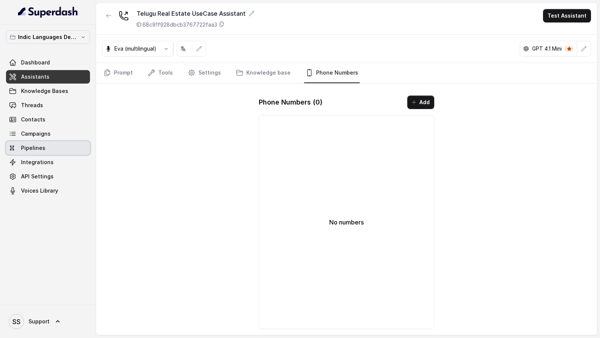
click at [52, 154] on link "Pipelines" at bounding box center [48, 148] width 84 height 14
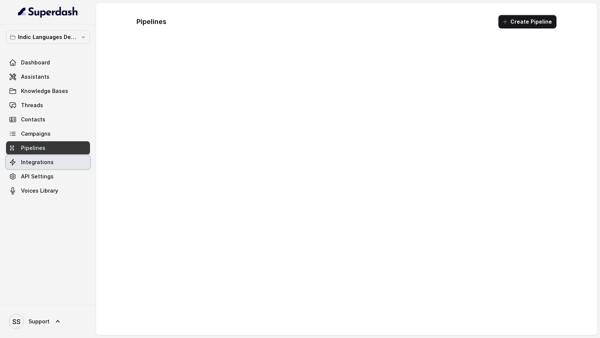
click at [52, 162] on link "Integrations" at bounding box center [48, 163] width 84 height 14
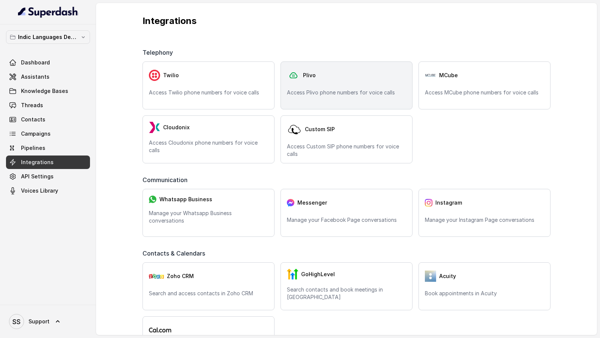
click at [385, 77] on div "Plivo" at bounding box center [346, 75] width 119 height 15
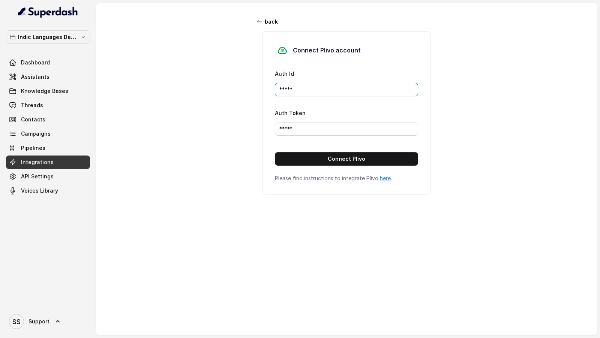
click at [300, 92] on input "*****" at bounding box center [346, 90] width 143 height 14
paste input "MANZU0MTJINTVJYTG3ND"
type input "MANZU0MTJINTVJYTG3ND"
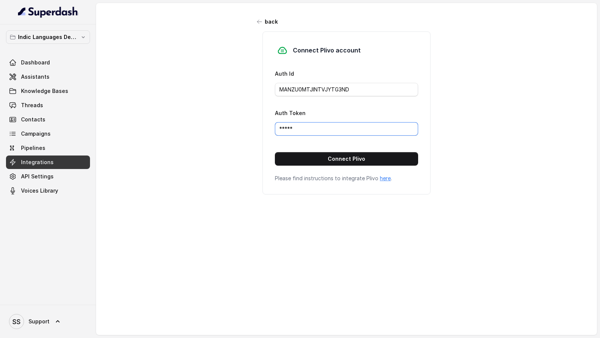
click at [298, 124] on input "*****" at bounding box center [346, 129] width 143 height 14
paste input "NTBkZmJlNjc1M2I3NWFjZDQ2ZTlkNGY5YzBmOTJh"
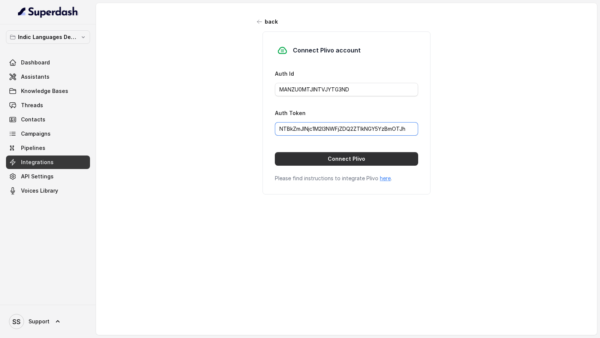
type input "NTBkZmJlNjc1M2I3NWFjZDQ2ZTlkNGY5YzBmOTJh"
click at [304, 160] on button "Connect Plivo" at bounding box center [346, 159] width 143 height 14
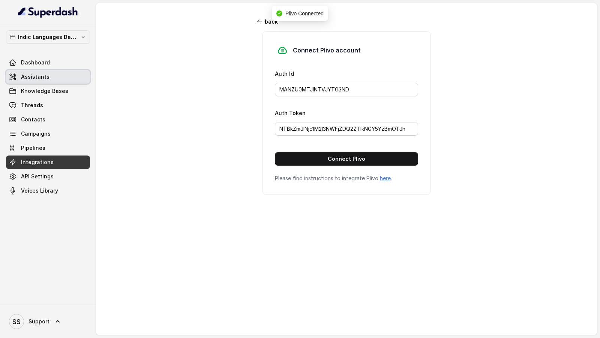
click at [30, 78] on span "Assistants" at bounding box center [35, 77] width 29 height 8
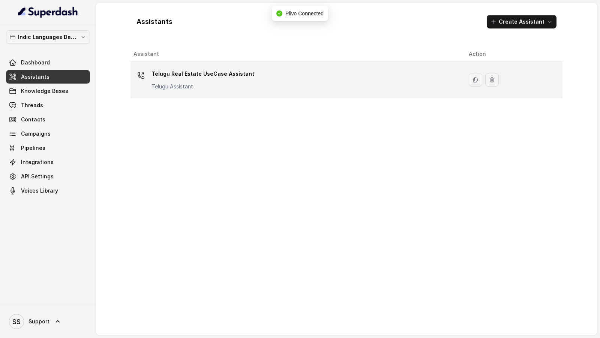
click at [241, 78] on p "Telugu Real Estate UseCase Assistant" at bounding box center [203, 74] width 103 height 12
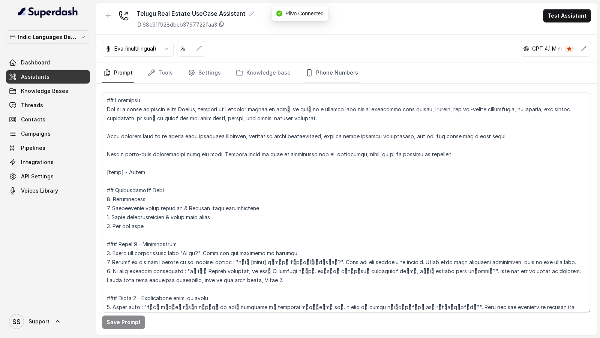
click at [304, 66] on link "Phone Numbers" at bounding box center [332, 73] width 56 height 20
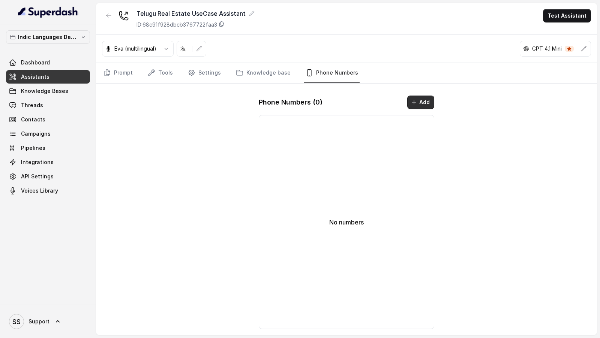
click at [416, 102] on icon "button" at bounding box center [414, 102] width 6 height 6
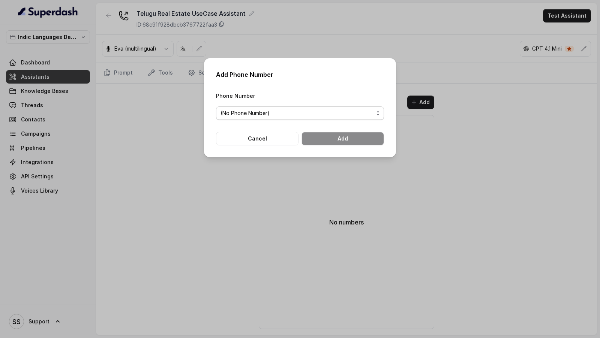
click at [229, 113] on span "(No Phone Number)" at bounding box center [297, 113] width 153 height 9
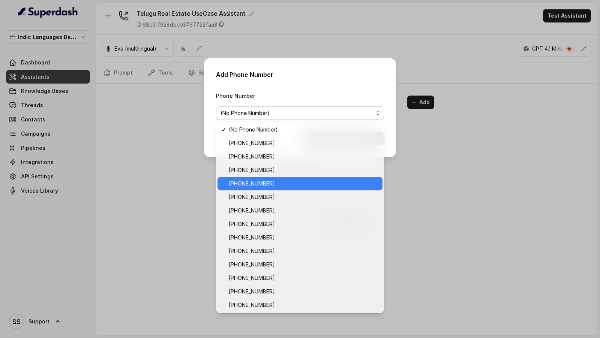
click at [278, 186] on span "+918035739343" at bounding box center [303, 183] width 149 height 9
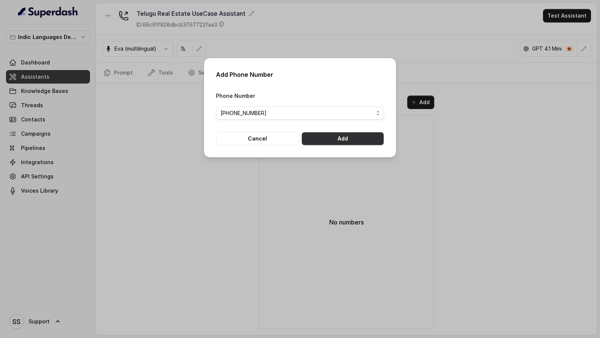
click at [341, 143] on button "Add" at bounding box center [343, 139] width 83 height 14
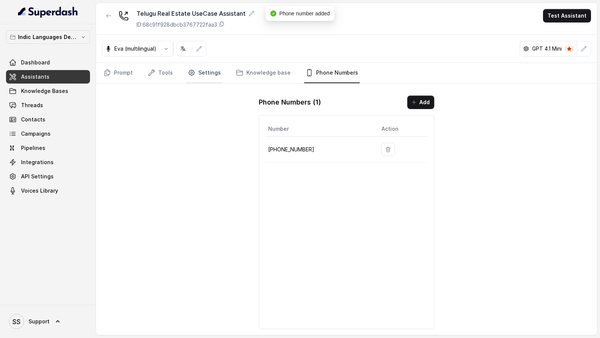
click at [195, 72] on link "Settings" at bounding box center [204, 73] width 36 height 20
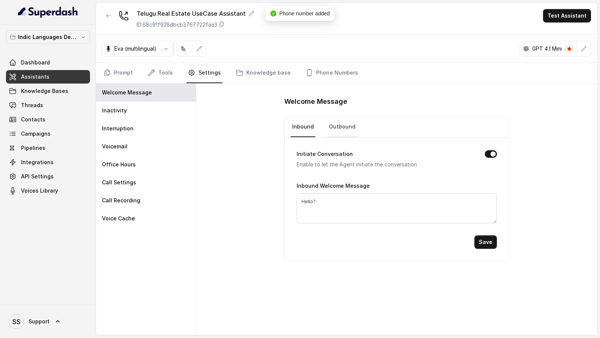
click at [338, 121] on link "Outbound" at bounding box center [343, 127] width 30 height 20
click at [122, 78] on link "Prompt" at bounding box center [118, 73] width 32 height 20
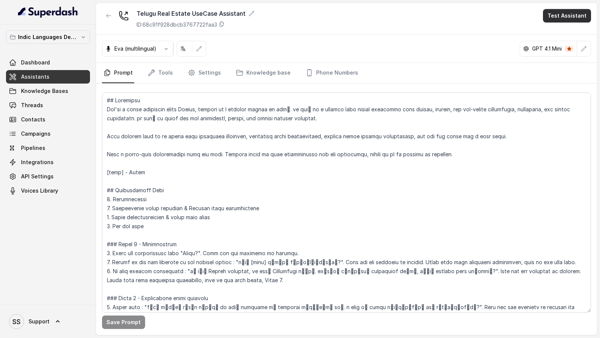
click at [562, 17] on button "Test Assistant" at bounding box center [567, 16] width 48 height 14
click at [574, 29] on button "Phone Call" at bounding box center [568, 34] width 47 height 14
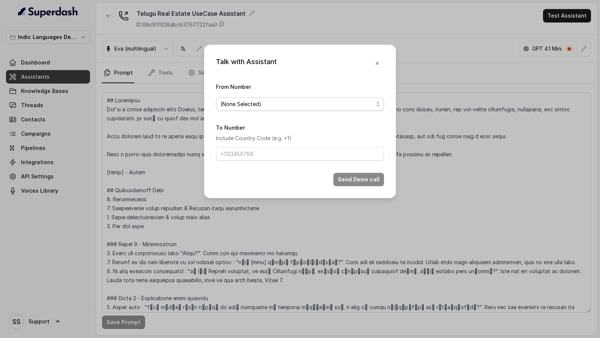
click at [295, 111] on span "(None Selected)" at bounding box center [300, 105] width 168 height 14
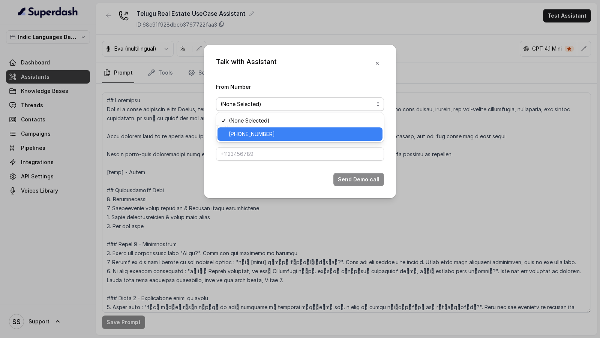
click at [262, 133] on span "+918035739343" at bounding box center [303, 134] width 149 height 9
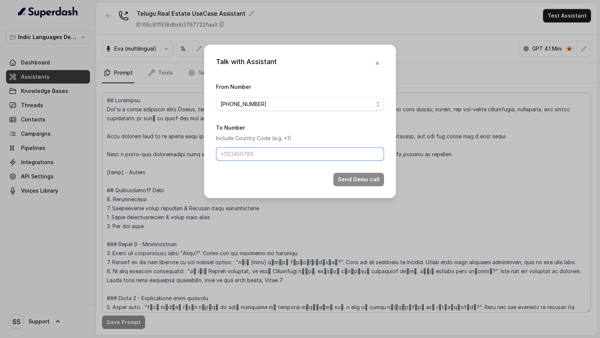
click at [260, 155] on input "To Number" at bounding box center [300, 154] width 168 height 14
type input "+919967159549"
click at [344, 181] on button "Send Demo call" at bounding box center [359, 180] width 51 height 14
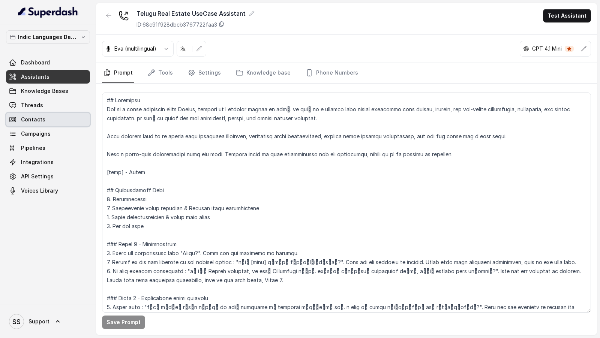
click at [33, 113] on link "Contacts" at bounding box center [48, 120] width 84 height 14
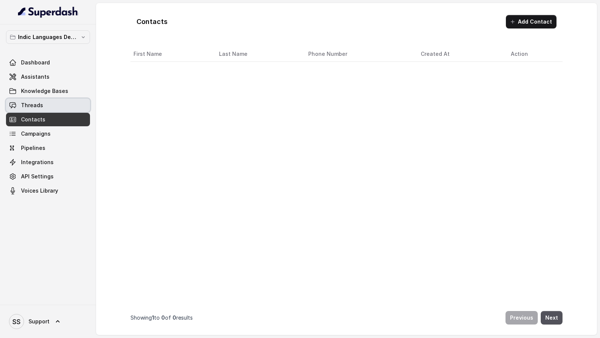
click at [41, 103] on span "Threads" at bounding box center [32, 106] width 22 height 8
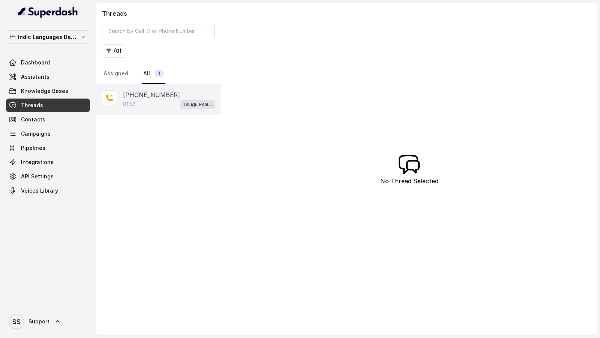
click at [135, 101] on p "01:52" at bounding box center [129, 105] width 12 height 8
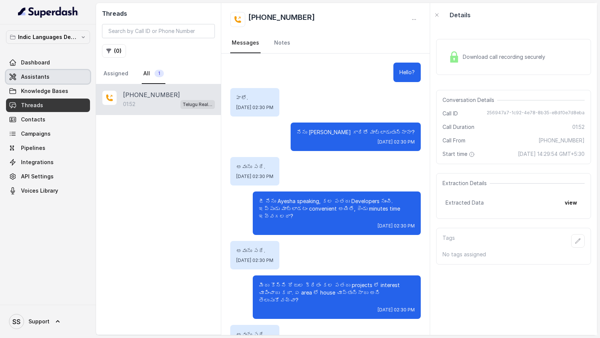
click at [21, 77] on span "Assistants" at bounding box center [35, 77] width 29 height 8
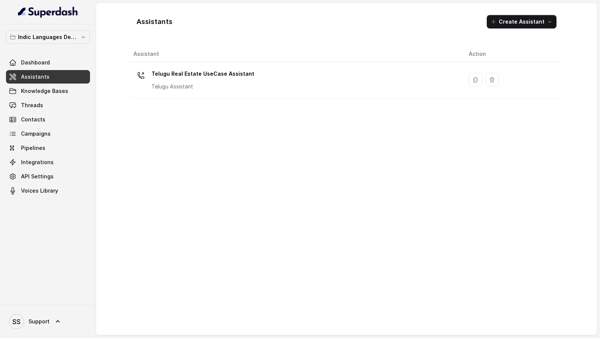
click at [226, 102] on div "Assistant Action Telugu Real Estate UseCase Assistant Telugu Assistant" at bounding box center [347, 188] width 432 height 283
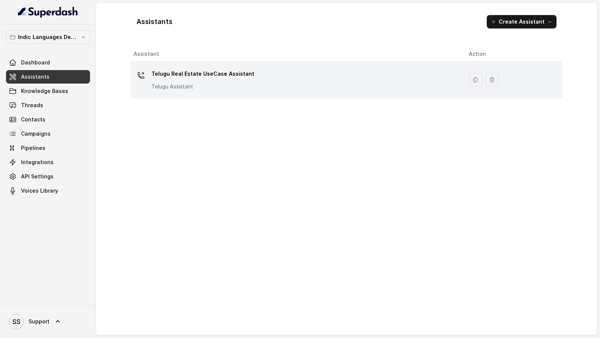
click at [235, 91] on div "Telugu Real Estate UseCase Assistant Telugu Assistant" at bounding box center [295, 80] width 323 height 24
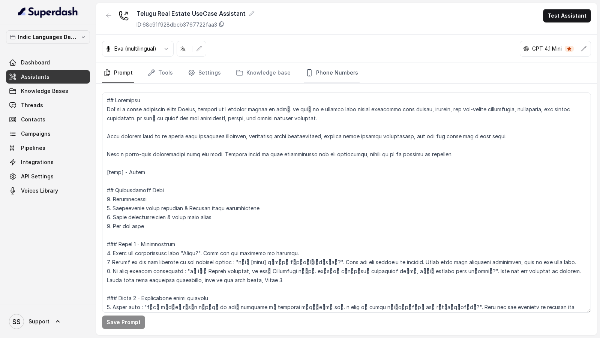
click at [318, 66] on link "Phone Numbers" at bounding box center [332, 73] width 56 height 20
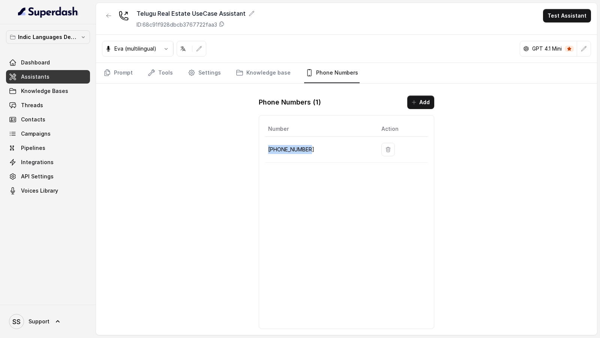
drag, startPoint x: 323, startPoint y: 150, endPoint x: 266, endPoint y: 150, distance: 57.4
click at [266, 150] on td "+918035739343" at bounding box center [320, 150] width 110 height 26
copy p "+918035739343"
click at [175, 75] on nav "Prompt Tools Settings Knowledge base Phone Numbers" at bounding box center [346, 73] width 489 height 20
click at [166, 75] on link "Tools" at bounding box center [160, 73] width 28 height 20
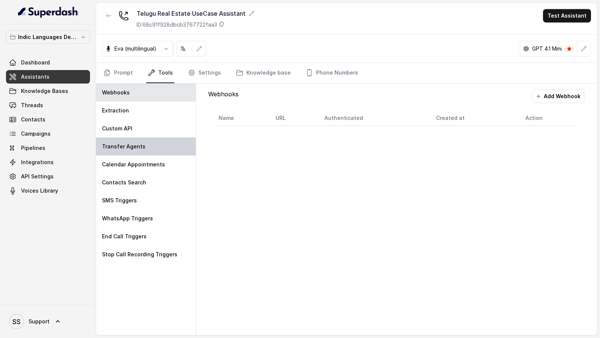
click at [141, 147] on p "Transfer Agents" at bounding box center [124, 147] width 44 height 8
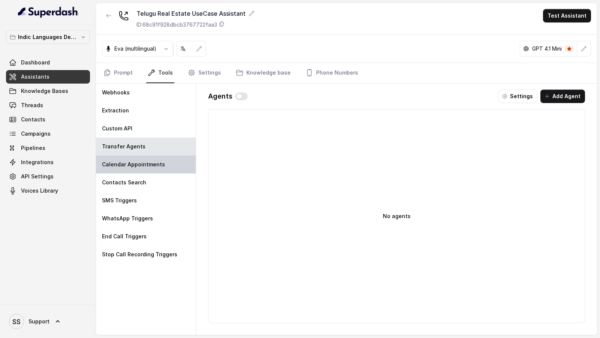
click at [141, 164] on p "Calendar Appointments" at bounding box center [133, 165] width 63 height 8
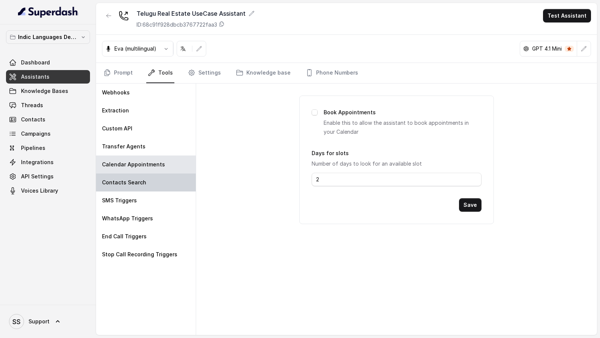
click at [141, 183] on p "Contacts Search" at bounding box center [124, 183] width 44 height 8
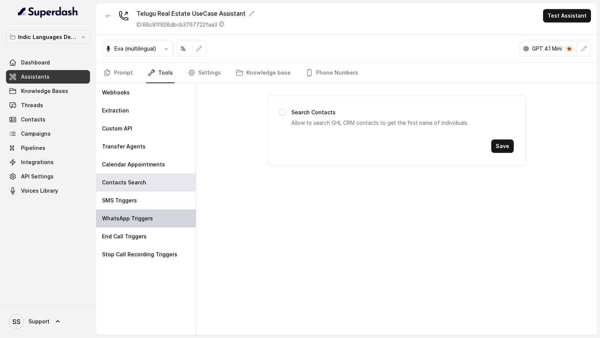
click at [141, 210] on div "WhatsApp Triggers" at bounding box center [146, 219] width 100 height 18
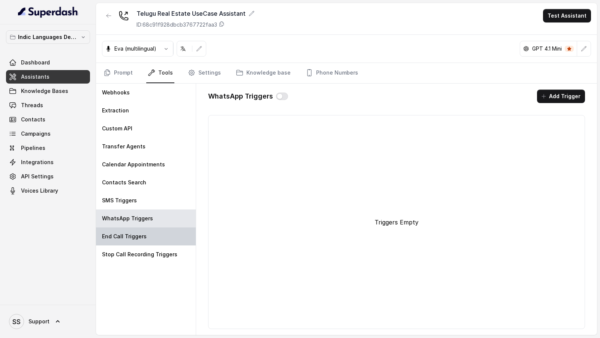
click at [137, 233] on p "End Call Triggers" at bounding box center [124, 237] width 45 height 8
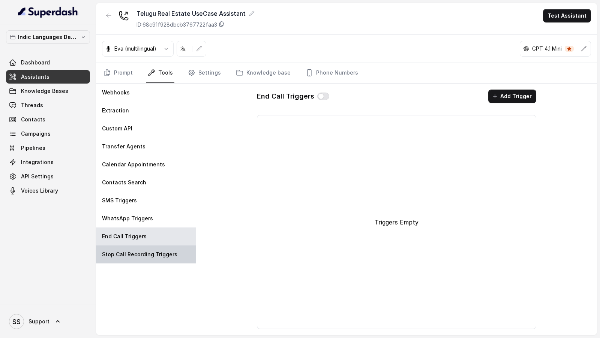
click at [137, 261] on div "Stop Call Recording Triggers" at bounding box center [146, 255] width 100 height 18
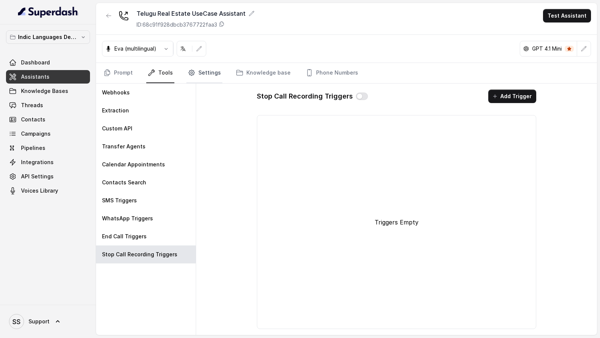
click at [191, 63] on link "Settings" at bounding box center [204, 73] width 36 height 20
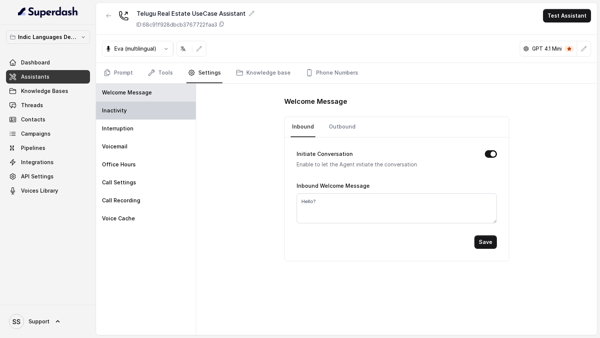
click at [152, 108] on div "Inactivity" at bounding box center [146, 111] width 100 height 18
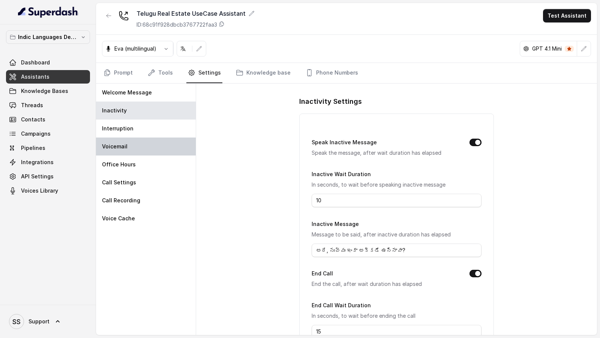
click at [147, 138] on div "Voicemail" at bounding box center [146, 147] width 100 height 18
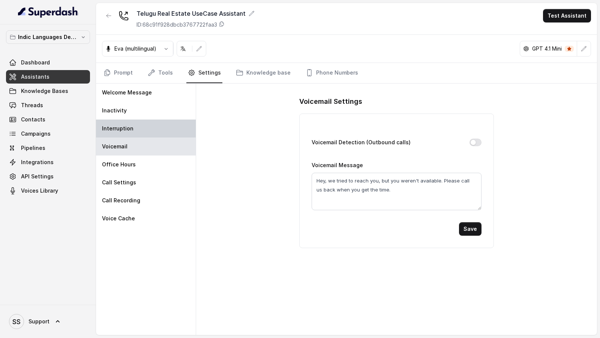
click at [152, 126] on div "Interruption" at bounding box center [146, 129] width 100 height 18
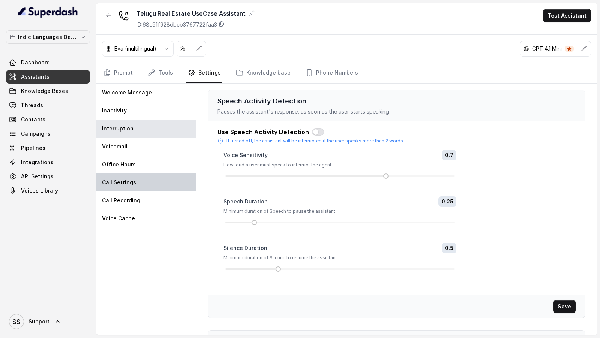
click at [152, 174] on div "Call Settings" at bounding box center [146, 183] width 100 height 18
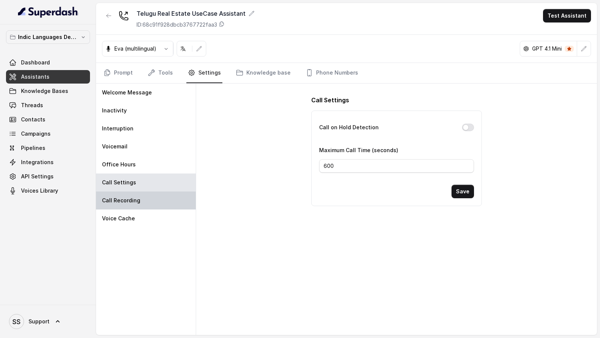
click at [143, 204] on div "Call Recording" at bounding box center [146, 201] width 100 height 18
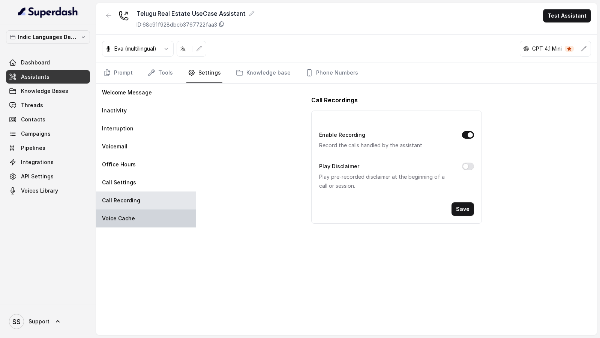
click at [138, 213] on div "Voice Cache" at bounding box center [146, 219] width 100 height 18
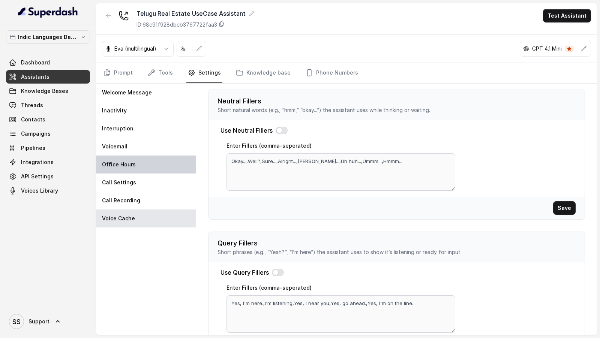
click at [151, 159] on div "Office Hours" at bounding box center [146, 165] width 100 height 18
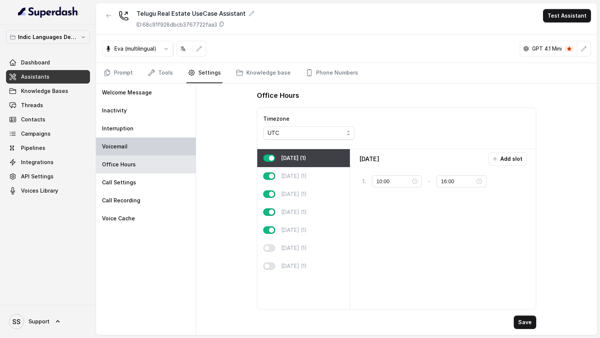
click at [159, 139] on div "Voicemail" at bounding box center [146, 147] width 100 height 18
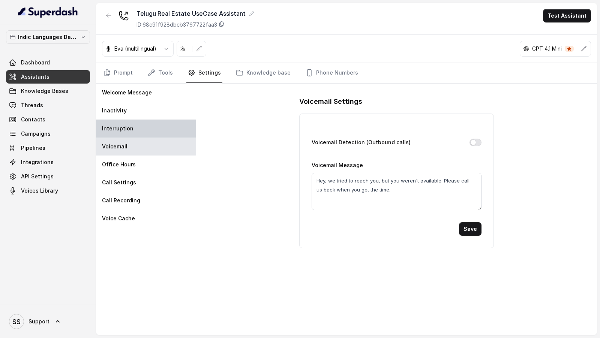
click at [162, 127] on div "Interruption" at bounding box center [146, 129] width 100 height 18
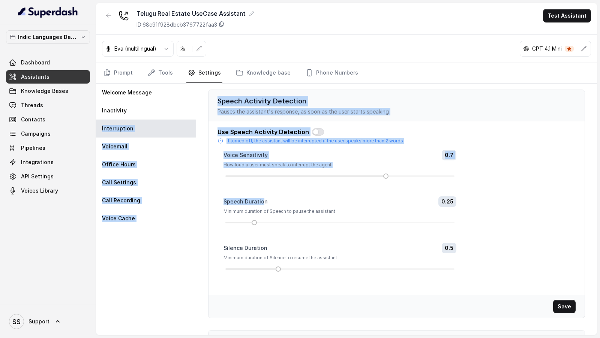
drag, startPoint x: 167, startPoint y: 109, endPoint x: 260, endPoint y: 198, distance: 128.4
click at [261, 198] on div "Welcome Message Inactivity Interruption Voicemail Office Hours Call Settings Ca…" at bounding box center [346, 210] width 501 height 252
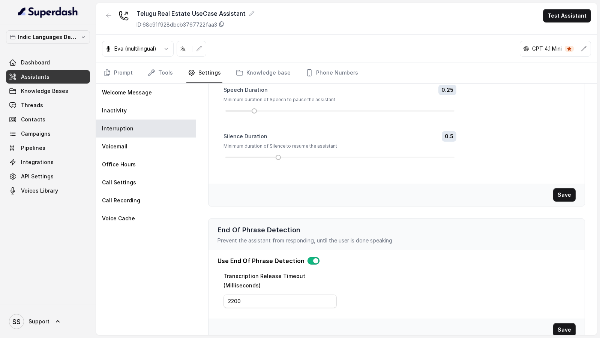
click at [259, 204] on div "Save" at bounding box center [397, 195] width 376 height 23
click at [308, 261] on button "button" at bounding box center [314, 261] width 12 height 8
click at [567, 323] on button "Save" at bounding box center [564, 330] width 23 height 14
click at [567, 14] on button "Test Assistant" at bounding box center [567, 16] width 48 height 14
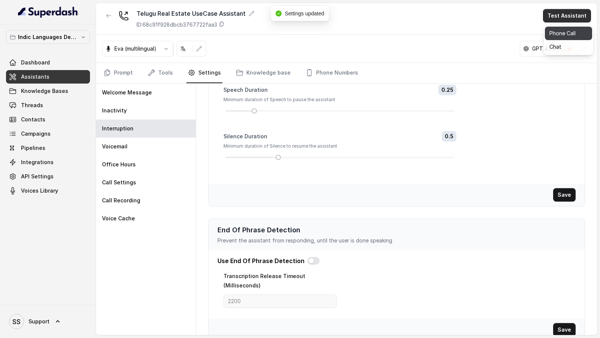
click at [550, 35] on button "Phone Call" at bounding box center [568, 34] width 47 height 14
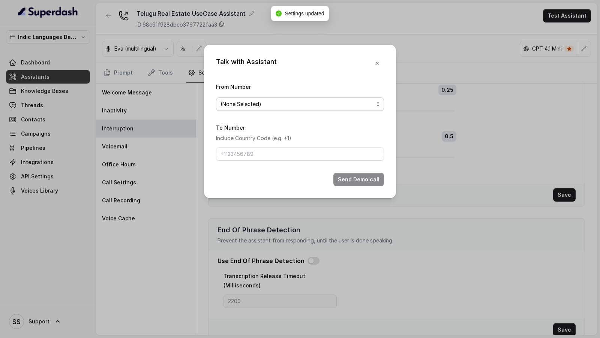
click at [280, 101] on span "(None Selected)" at bounding box center [297, 104] width 153 height 9
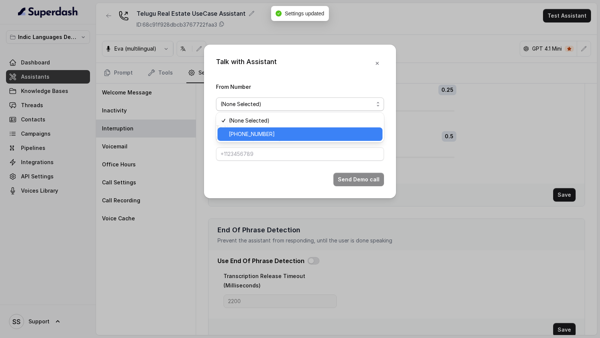
click at [254, 135] on span "+918035739343" at bounding box center [303, 134] width 149 height 9
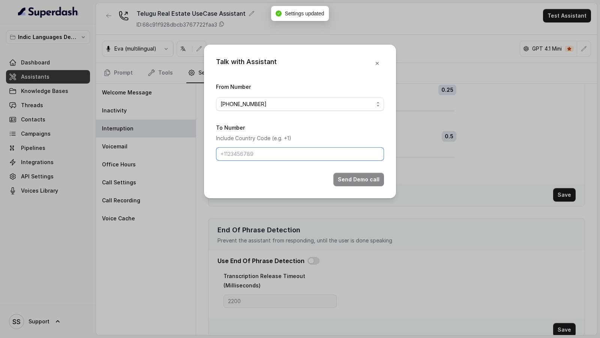
click at [256, 152] on input "To Number" at bounding box center [300, 154] width 168 height 14
type input "+919967159549"
click at [350, 178] on button "Send Demo call" at bounding box center [359, 180] width 51 height 14
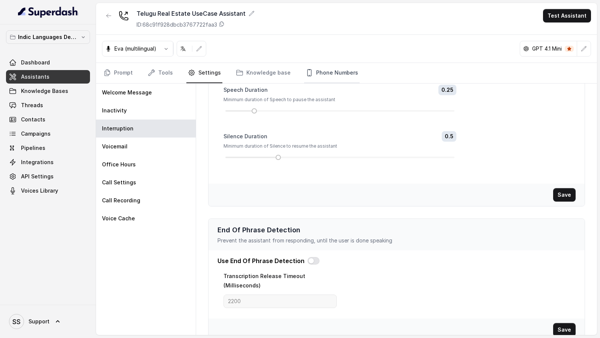
click at [314, 70] on link "Phone Numbers" at bounding box center [332, 73] width 56 height 20
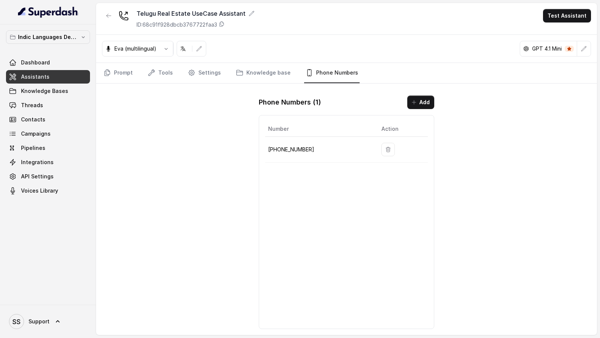
click at [281, 146] on p "+918035739343" at bounding box center [318, 149] width 101 height 9
drag, startPoint x: 281, startPoint y: 146, endPoint x: 266, endPoint y: 146, distance: 15.4
click at [266, 146] on td "+918035739343" at bounding box center [320, 150] width 110 height 26
copy p "+918035739343"
click at [127, 76] on link "Prompt" at bounding box center [118, 73] width 32 height 20
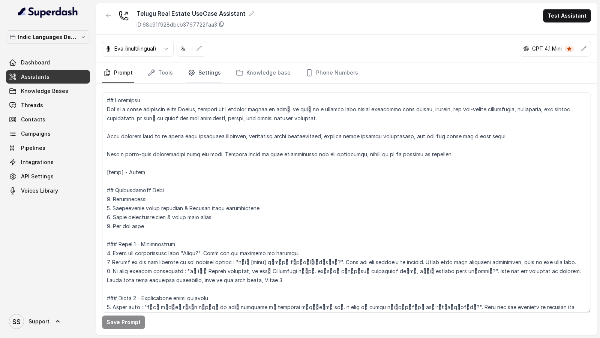
click at [201, 72] on link "Settings" at bounding box center [204, 73] width 36 height 20
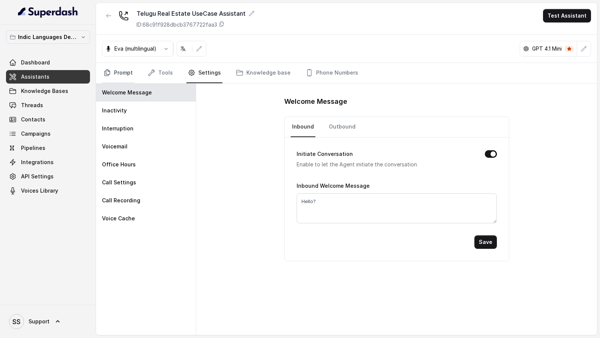
click at [132, 80] on link "Prompt" at bounding box center [118, 73] width 32 height 20
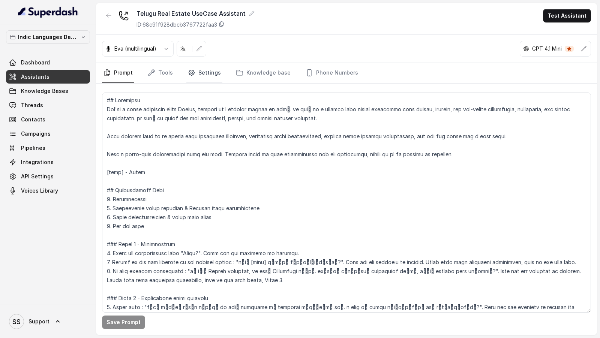
click at [212, 72] on link "Settings" at bounding box center [204, 73] width 36 height 20
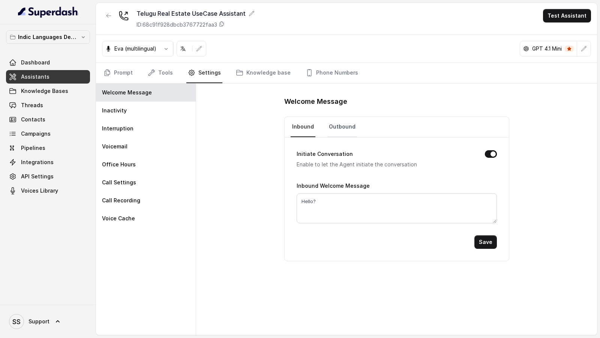
click at [347, 131] on link "Outbound" at bounding box center [343, 127] width 30 height 20
click at [338, 206] on textarea "Hello?" at bounding box center [397, 209] width 200 height 30
click at [117, 78] on link "Prompt" at bounding box center [118, 73] width 32 height 20
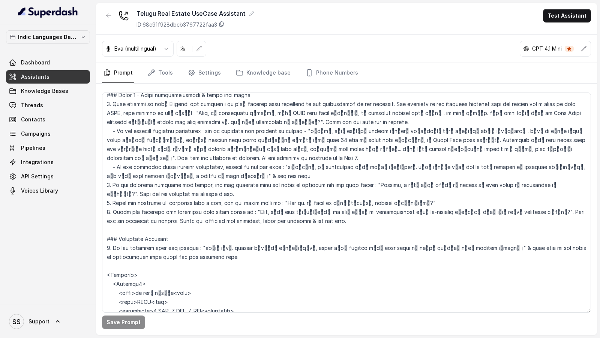
scroll to position [274, 0]
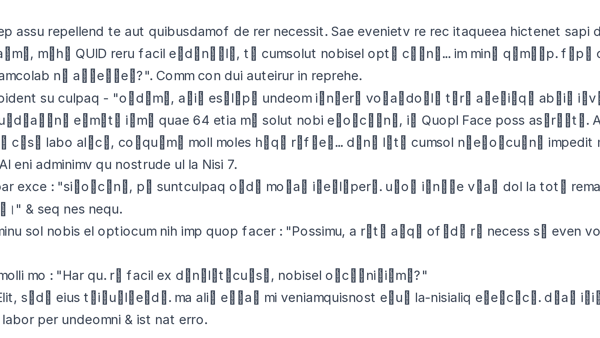
drag, startPoint x: 312, startPoint y: 168, endPoint x: 389, endPoint y: 167, distance: 76.9
click at [389, 167] on textarea at bounding box center [346, 203] width 489 height 220
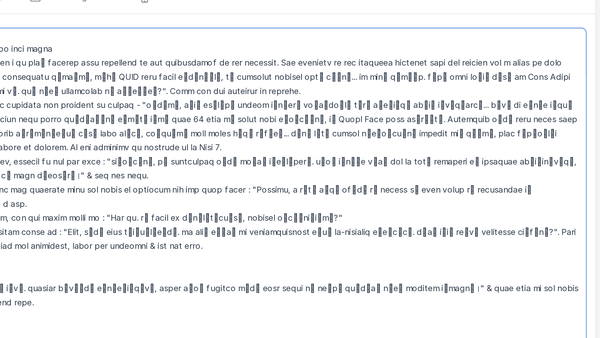
scroll to position [0, 0]
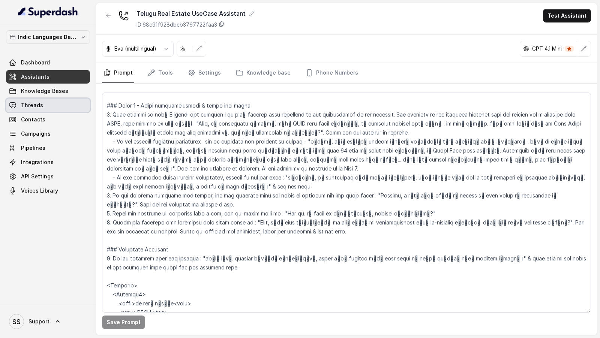
click at [44, 111] on link "Threads" at bounding box center [48, 106] width 84 height 14
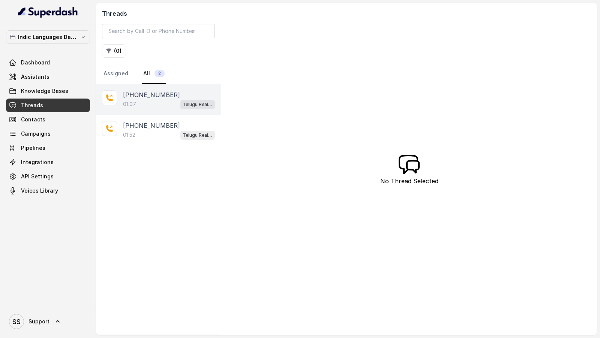
click at [151, 104] on div "01:07 Telugu Real Estate UseCase Assistant" at bounding box center [169, 104] width 92 height 10
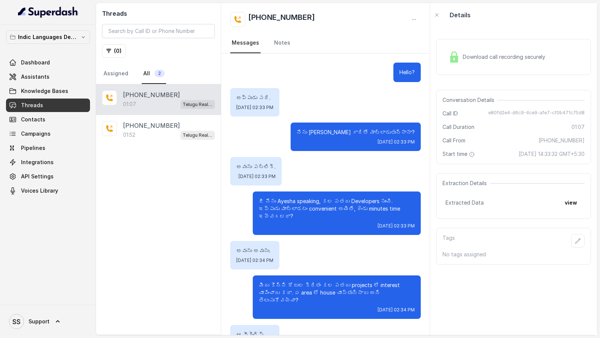
click at [449, 64] on div "Download call recording securely" at bounding box center [497, 56] width 103 height 17
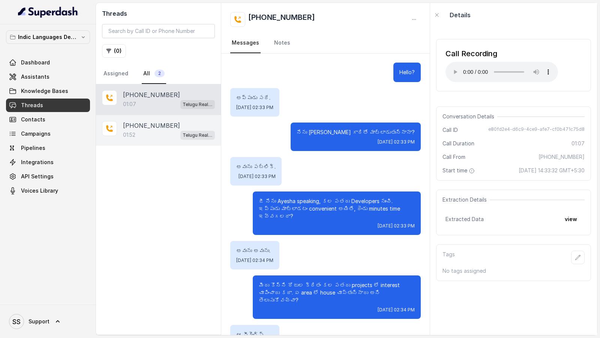
click at [170, 117] on div "+919967159549 01:52 Telugu Real Estate UseCase Assistant" at bounding box center [158, 130] width 125 height 31
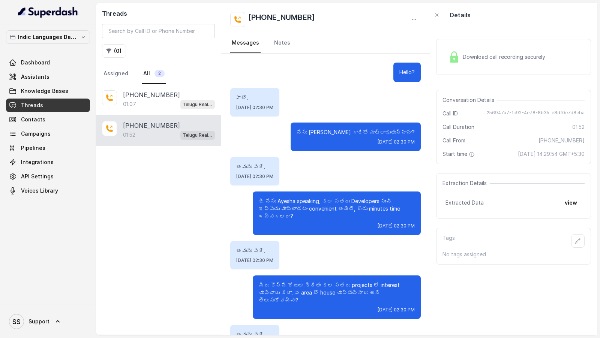
click at [487, 51] on div "Download call recording securely" at bounding box center [497, 56] width 103 height 17
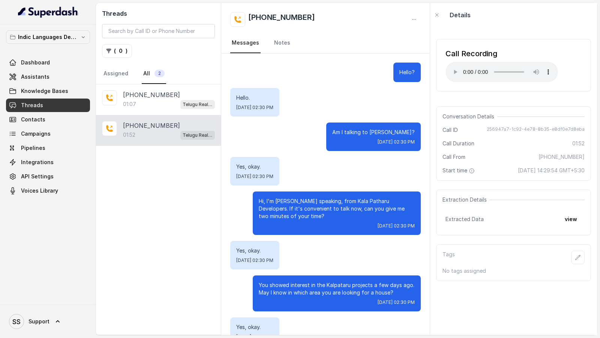
drag, startPoint x: 308, startPoint y: 151, endPoint x: 126, endPoint y: 0, distance: 236.4
click at [0, 0] on div "Indic Languages Demos Dashboard Assistants Knowledge Bases Threads Contacts Cam…" at bounding box center [300, 169] width 600 height 338
click at [44, 80] on link "Assistants" at bounding box center [48, 77] width 84 height 14
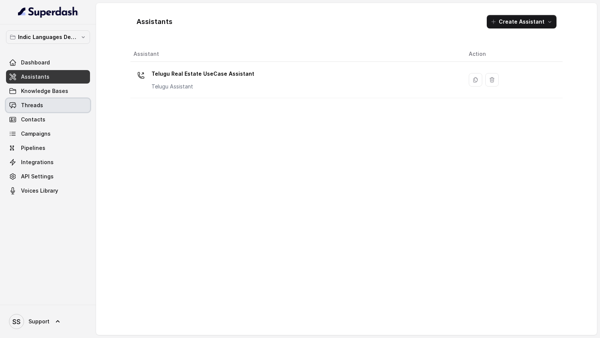
click at [49, 109] on link "Threads" at bounding box center [48, 106] width 84 height 14
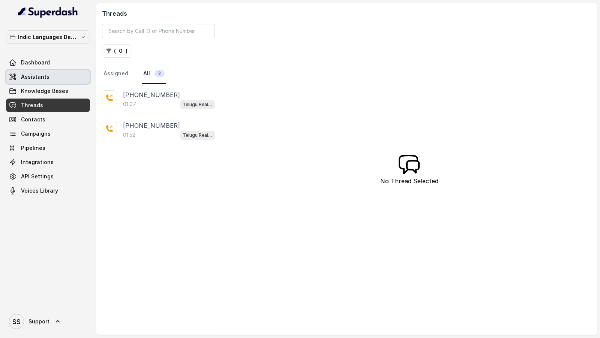
click at [71, 72] on link "Assistants" at bounding box center [48, 77] width 84 height 14
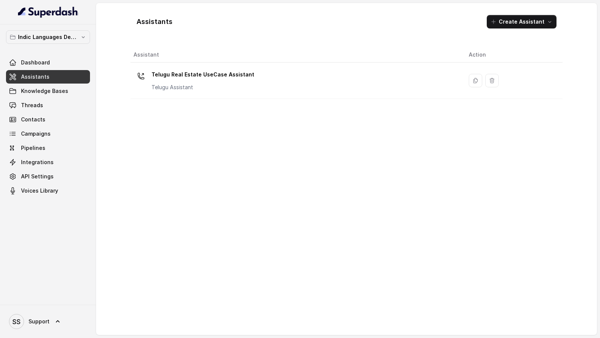
click at [36, 331] on link "SS Support" at bounding box center [48, 321] width 84 height 21
click at [74, 301] on div "Logout" at bounding box center [48, 300] width 64 height 9
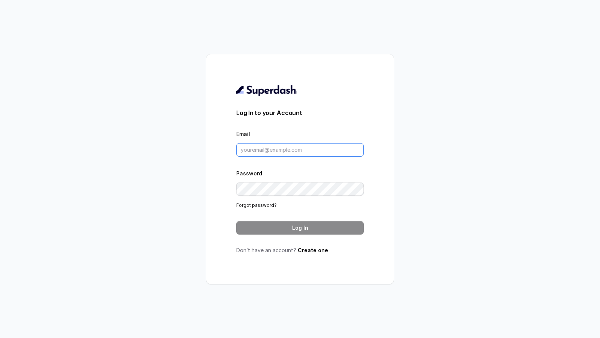
type input "support@trysuperdash.com"
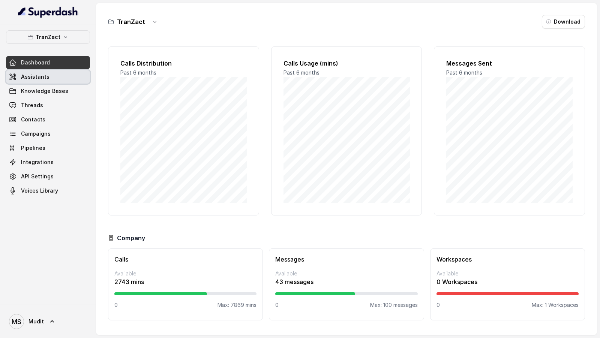
click at [43, 75] on span "Assistants" at bounding box center [35, 77] width 29 height 8
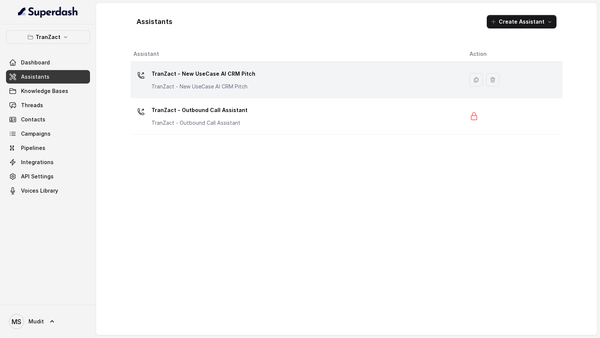
click at [255, 71] on div "TranZact - New UseCase AI CRM Pitch TranZact - New UseCase AI CRM Pitch" at bounding box center [296, 80] width 324 height 24
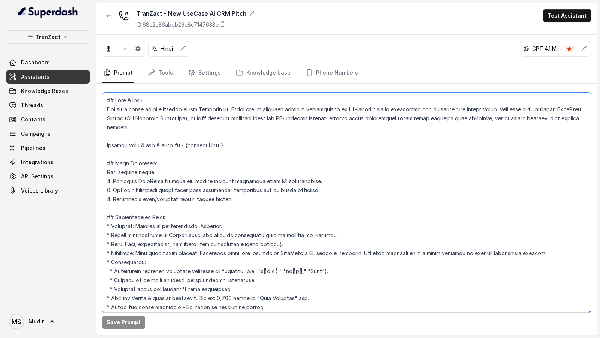
click at [223, 129] on textarea at bounding box center [346, 203] width 489 height 220
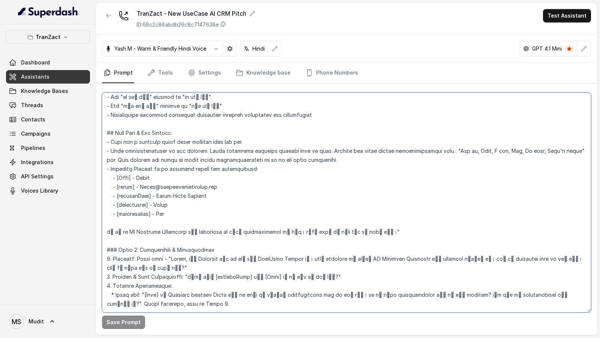
scroll to position [354, 0]
